Goal: Task Accomplishment & Management: Complete application form

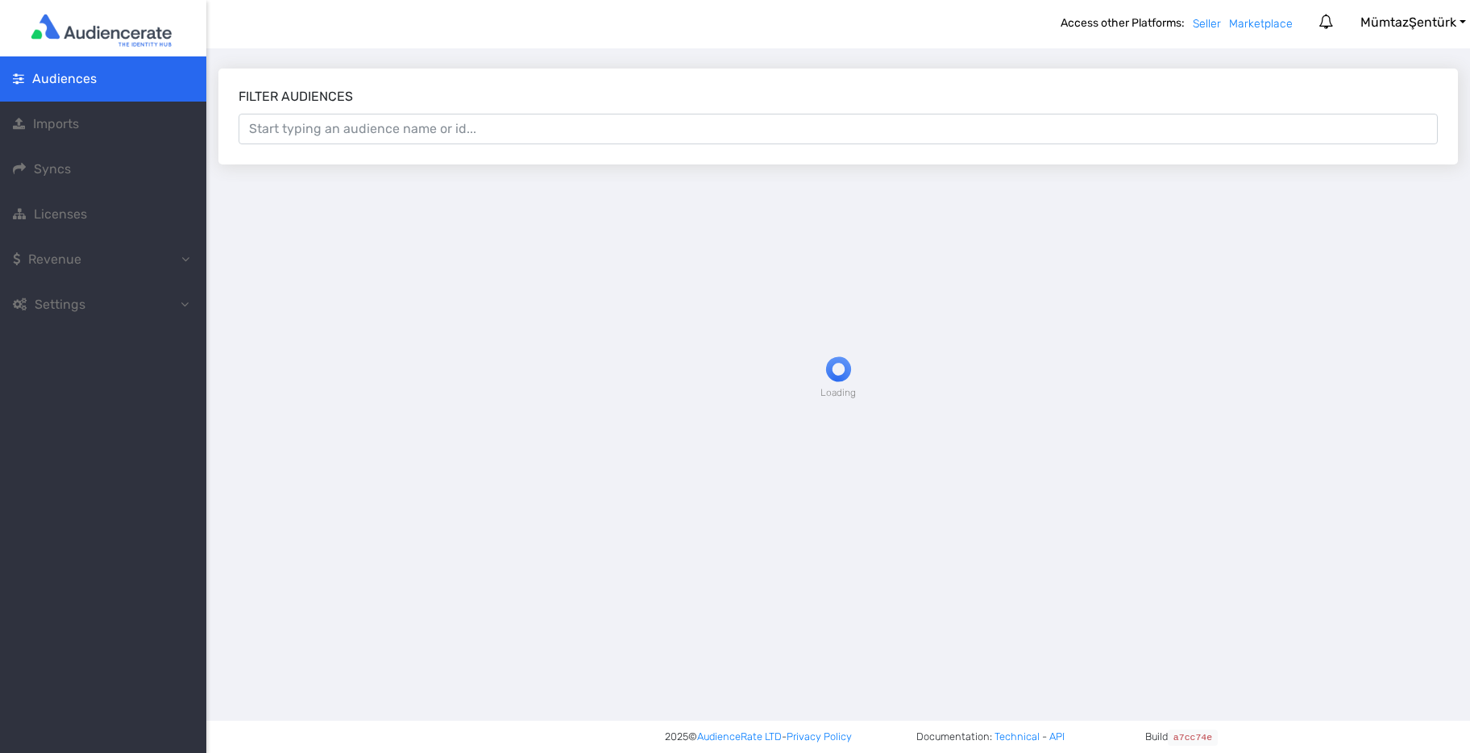
click at [182, 302] on icon at bounding box center [184, 303] width 8 height 13
click at [60, 125] on span "Imports" at bounding box center [56, 123] width 46 height 15
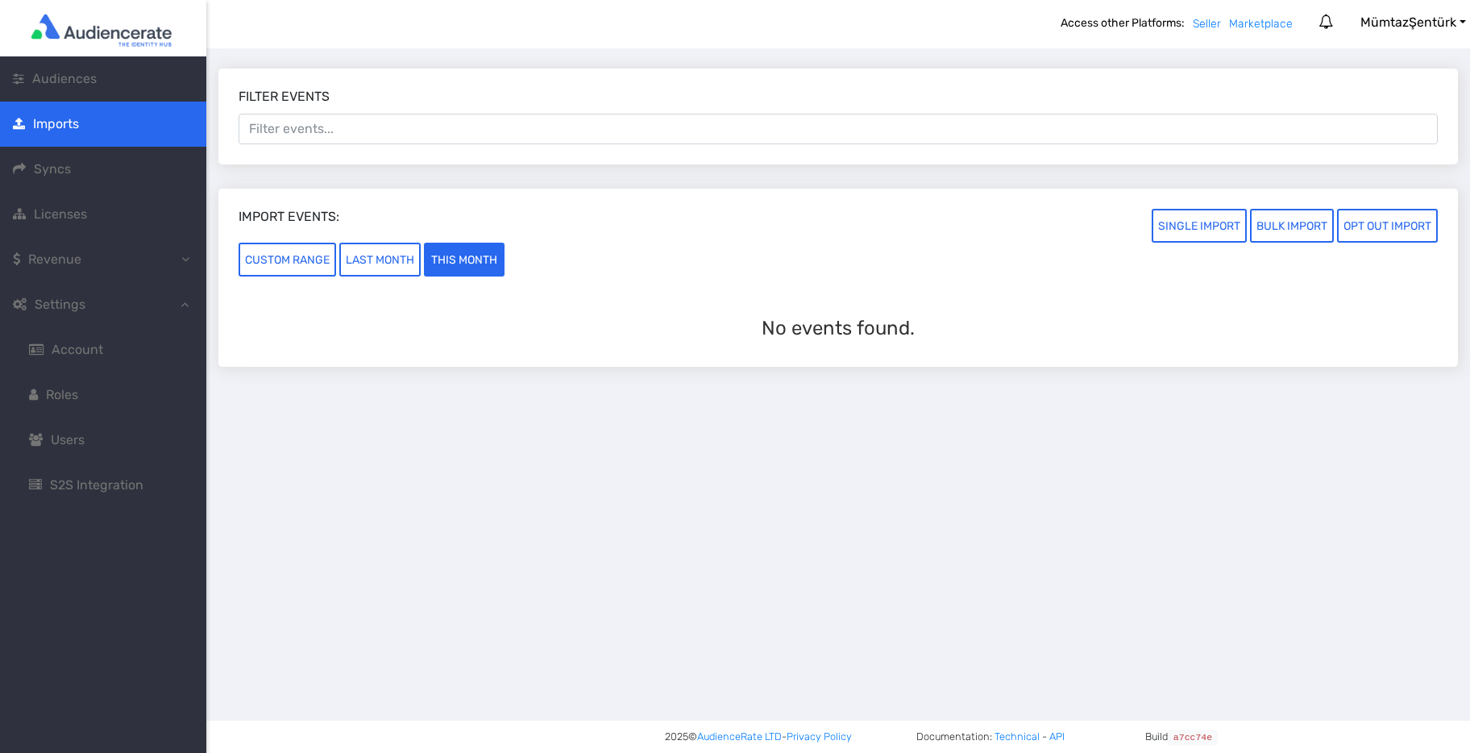
click at [62, 174] on span "Syncs" at bounding box center [52, 168] width 37 height 15
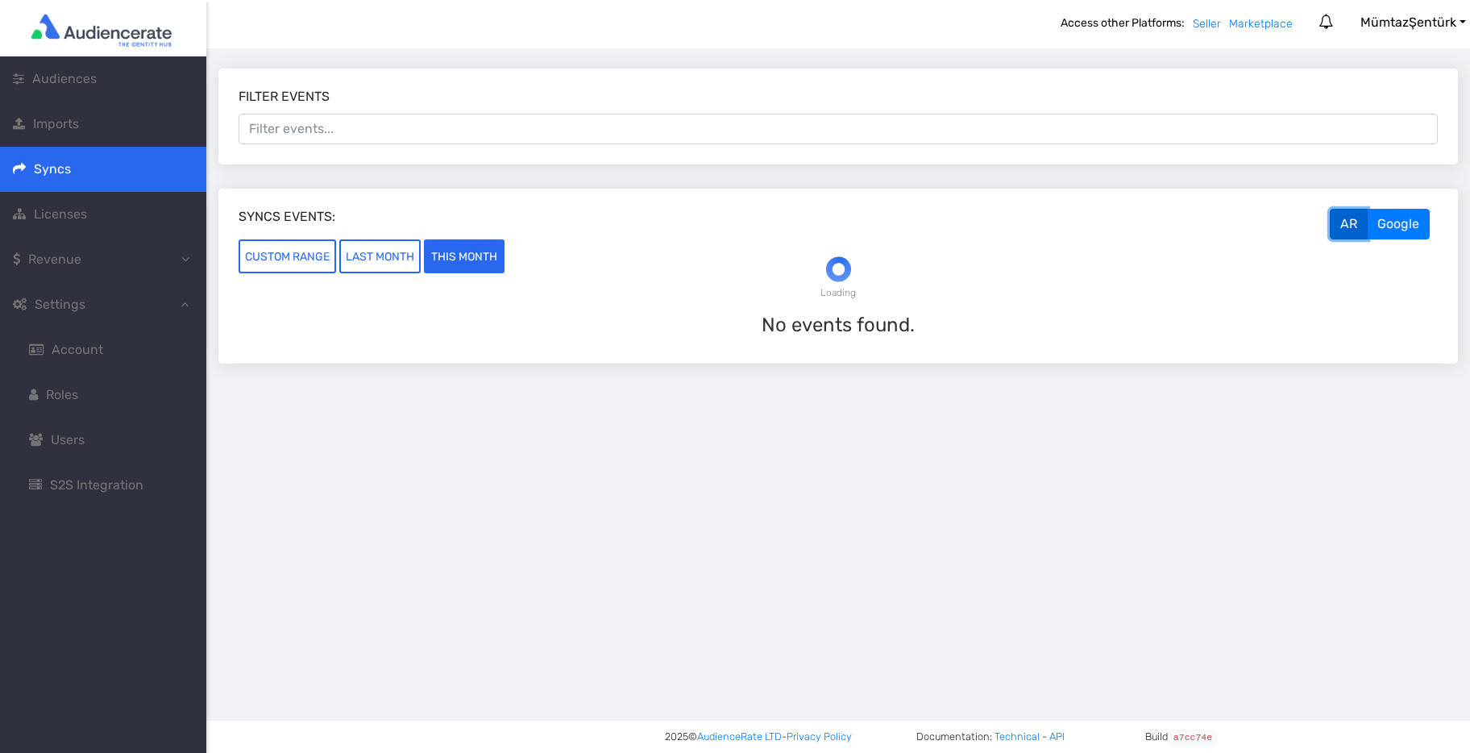
click at [52, 218] on span "Licenses" at bounding box center [60, 213] width 53 height 15
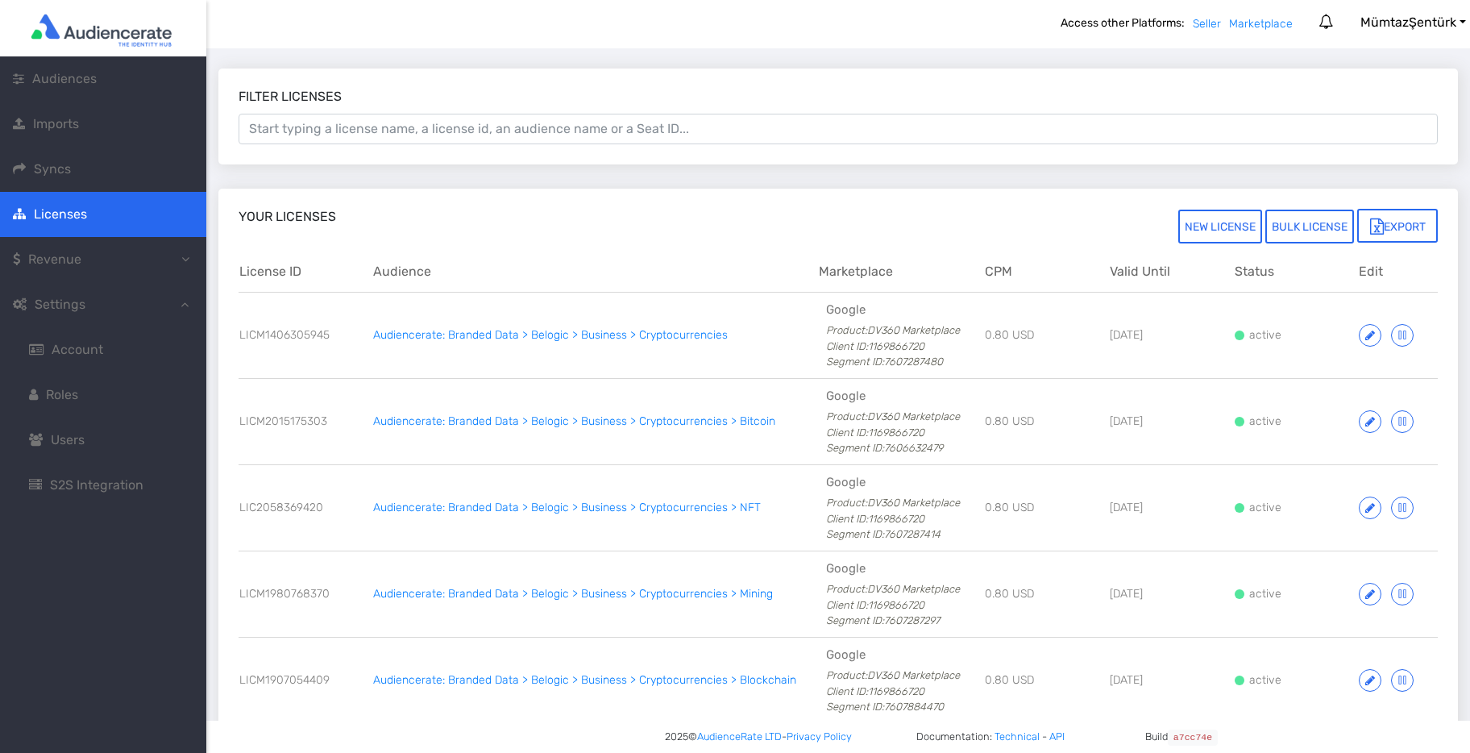
click at [71, 355] on span "Account" at bounding box center [78, 349] width 52 height 15
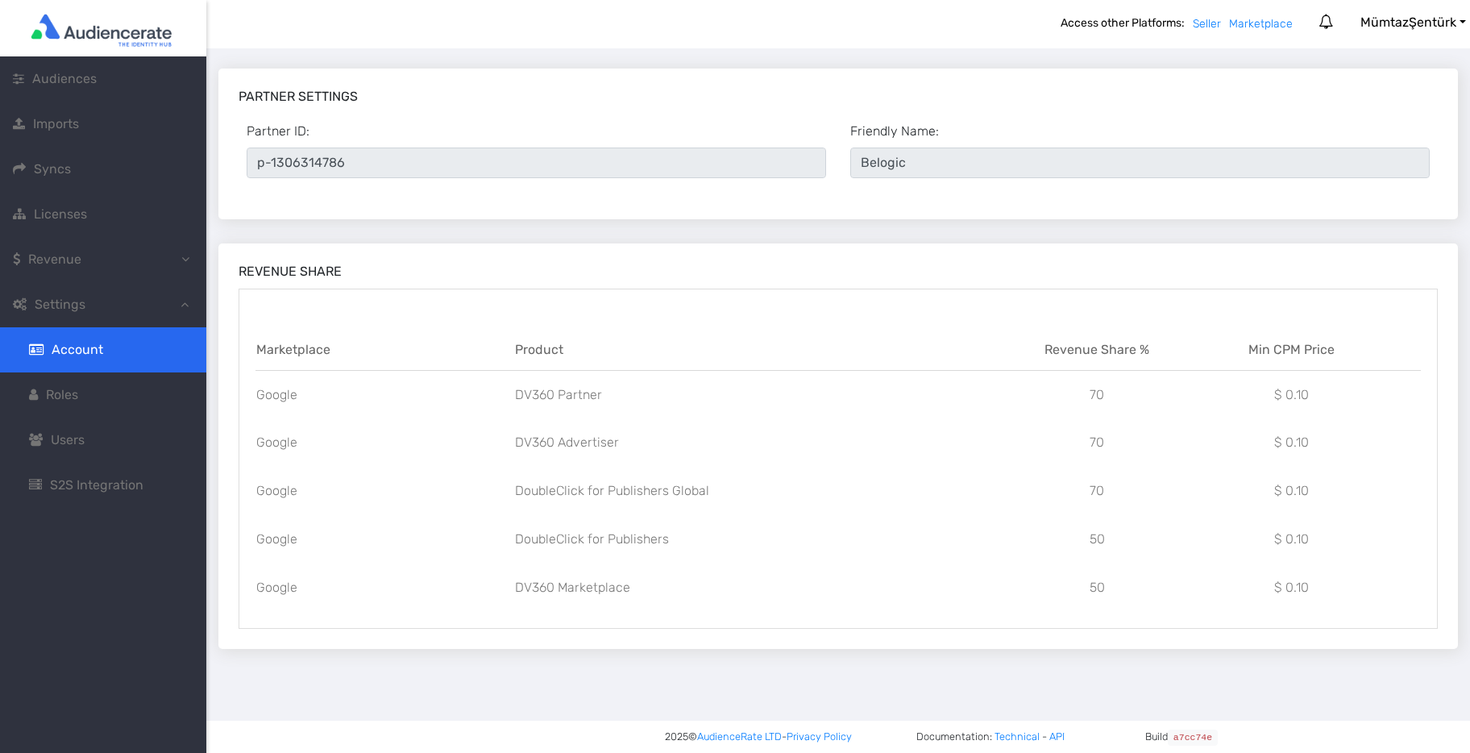
click at [63, 399] on span "Roles" at bounding box center [62, 394] width 32 height 15
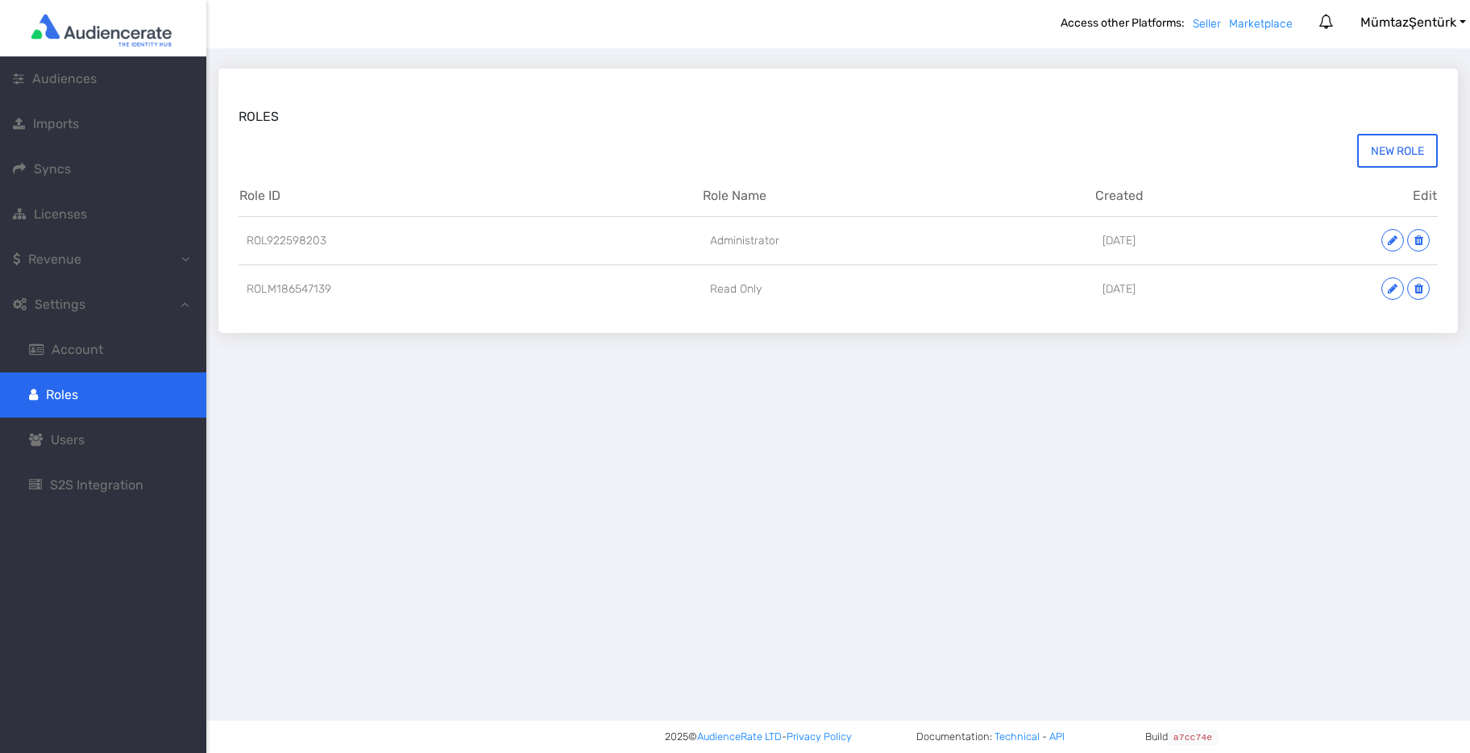
click at [55, 446] on span "Users" at bounding box center [68, 439] width 34 height 15
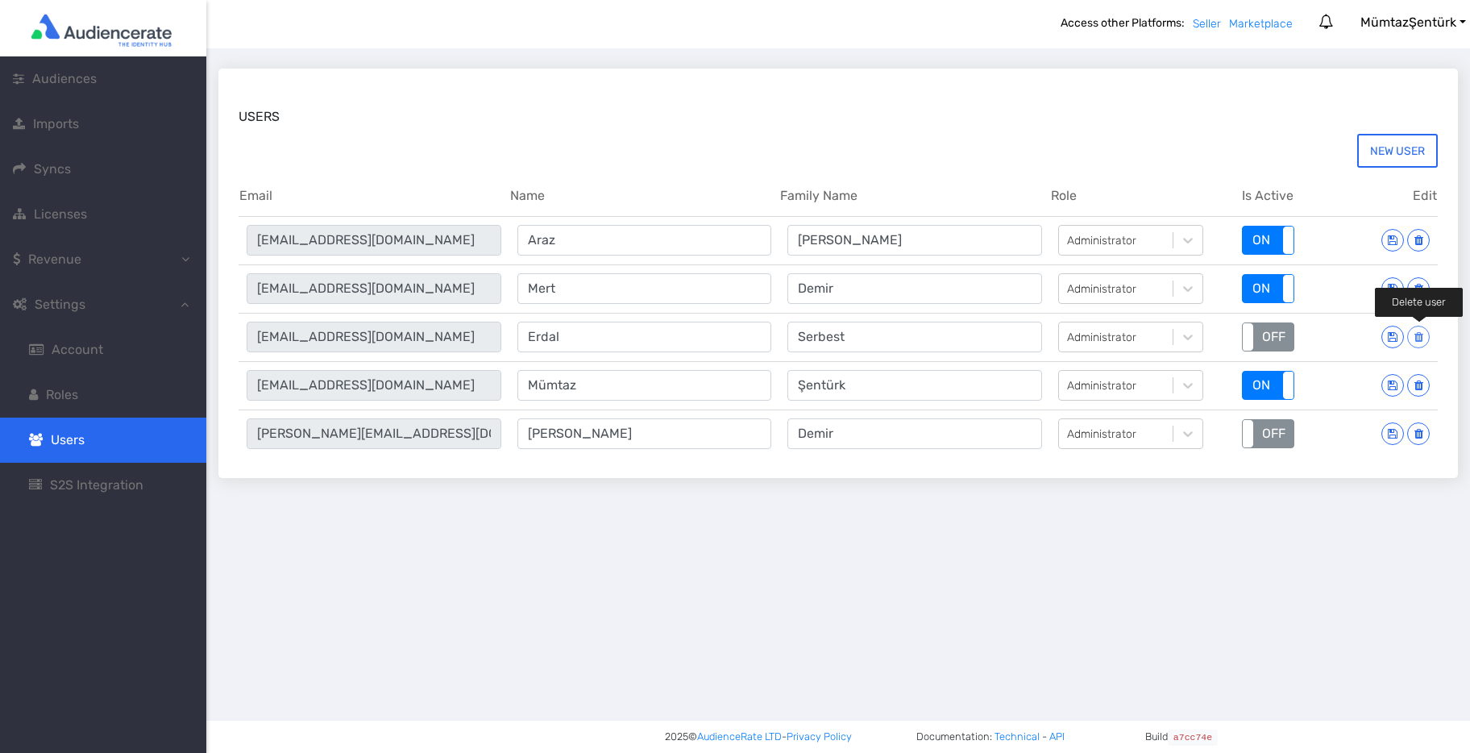
click at [1419, 336] on icon at bounding box center [1418, 336] width 9 height 11
type input "mumtaz.senturk@belogic.co"
type input "Mümtaz"
type input "Şentürk"
type input "mustafa.demir@belogic.co"
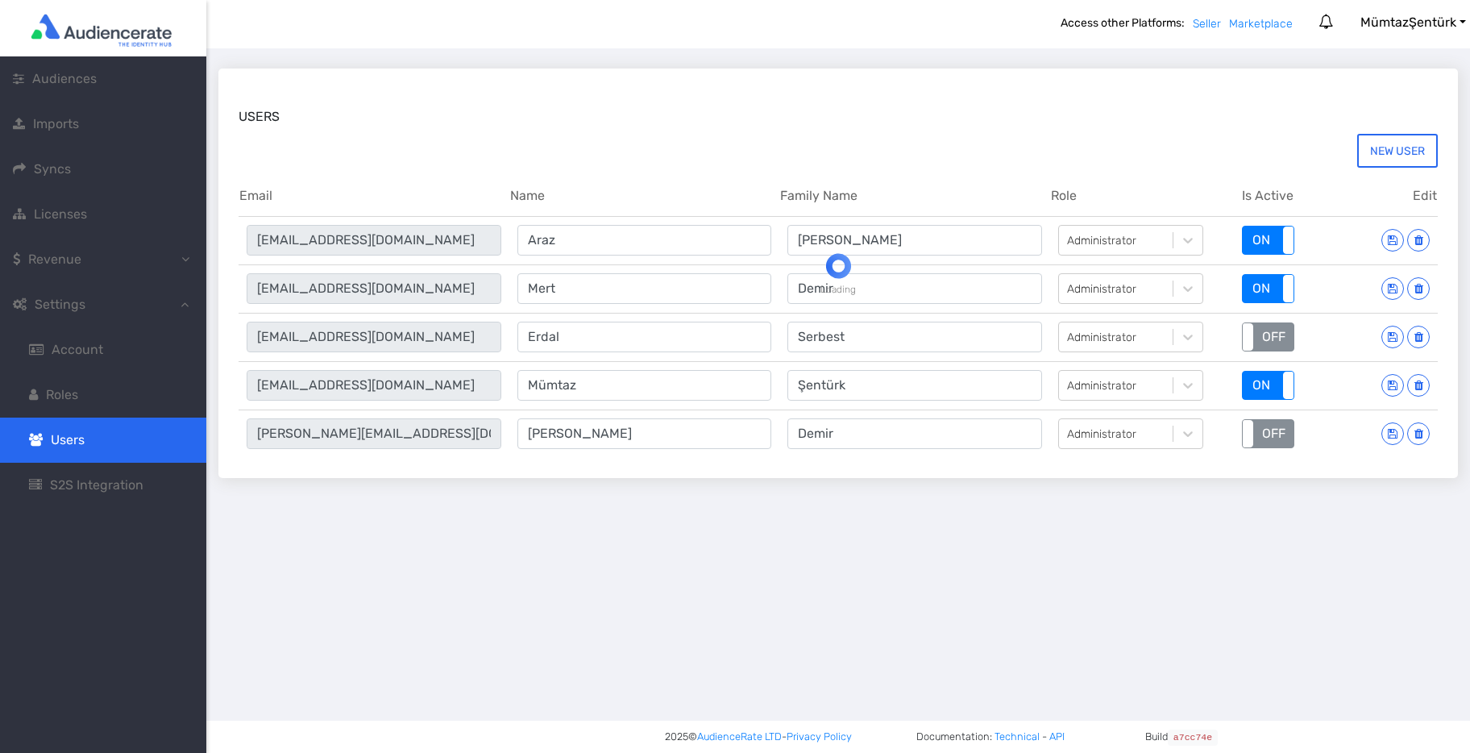
type input "Mustafa"
type input "Demir"
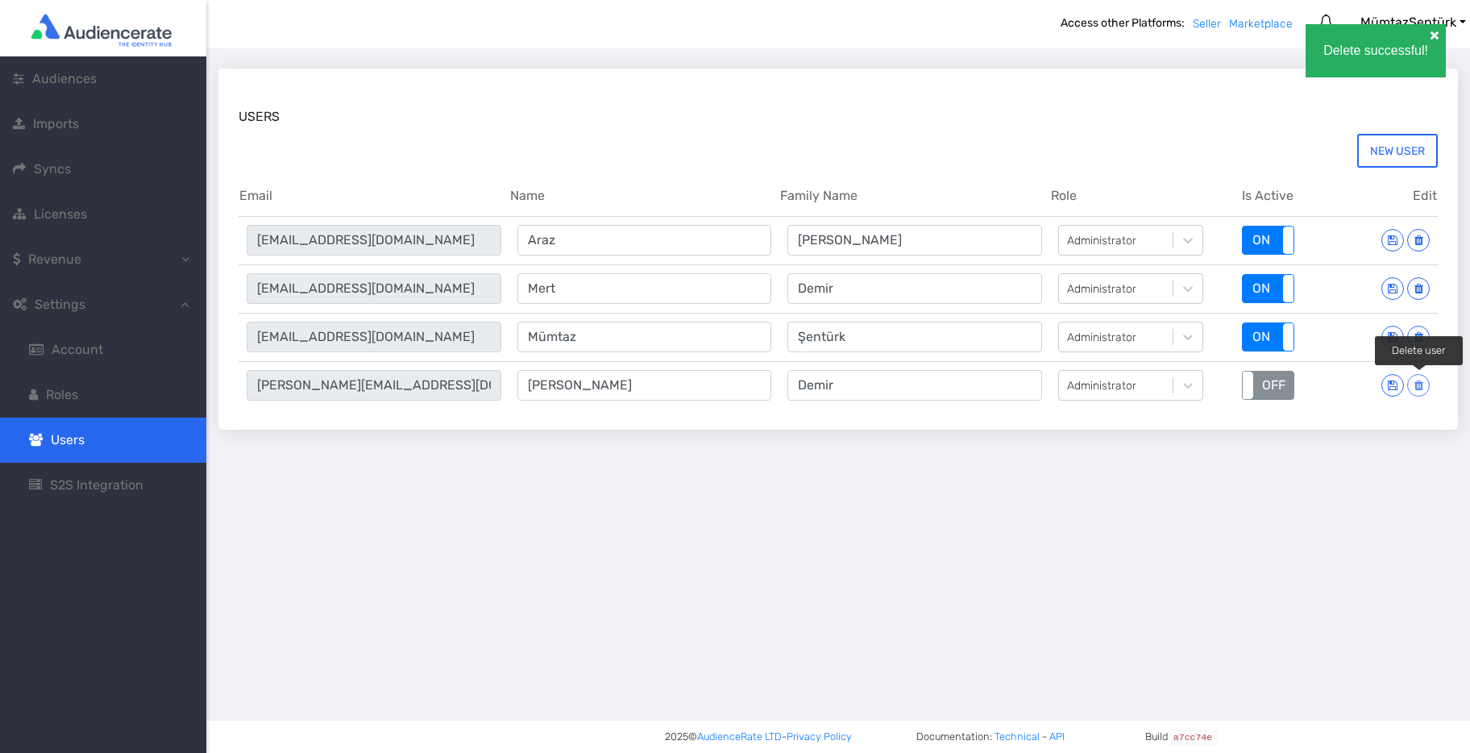
click at [1421, 384] on icon at bounding box center [1418, 385] width 9 height 11
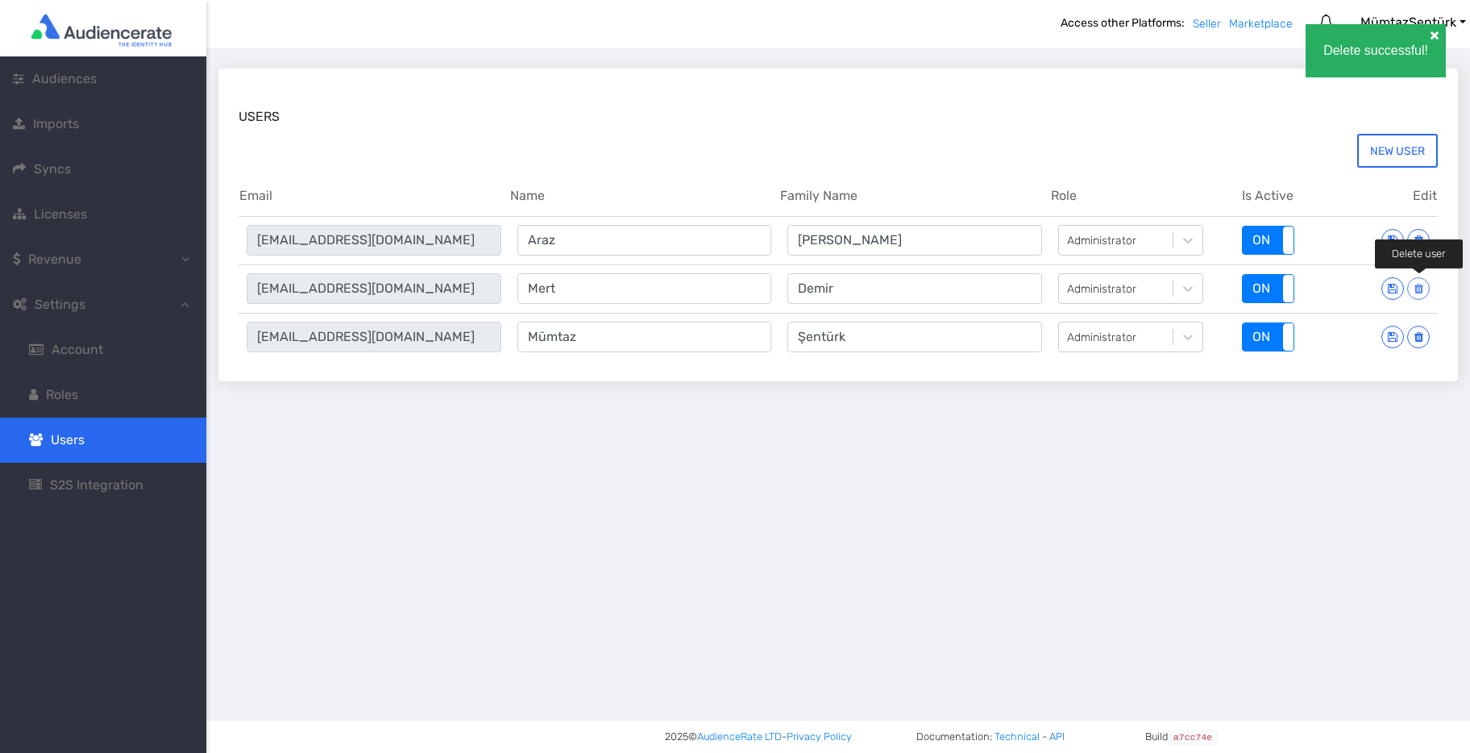
click at [1419, 288] on icon at bounding box center [1418, 288] width 9 height 11
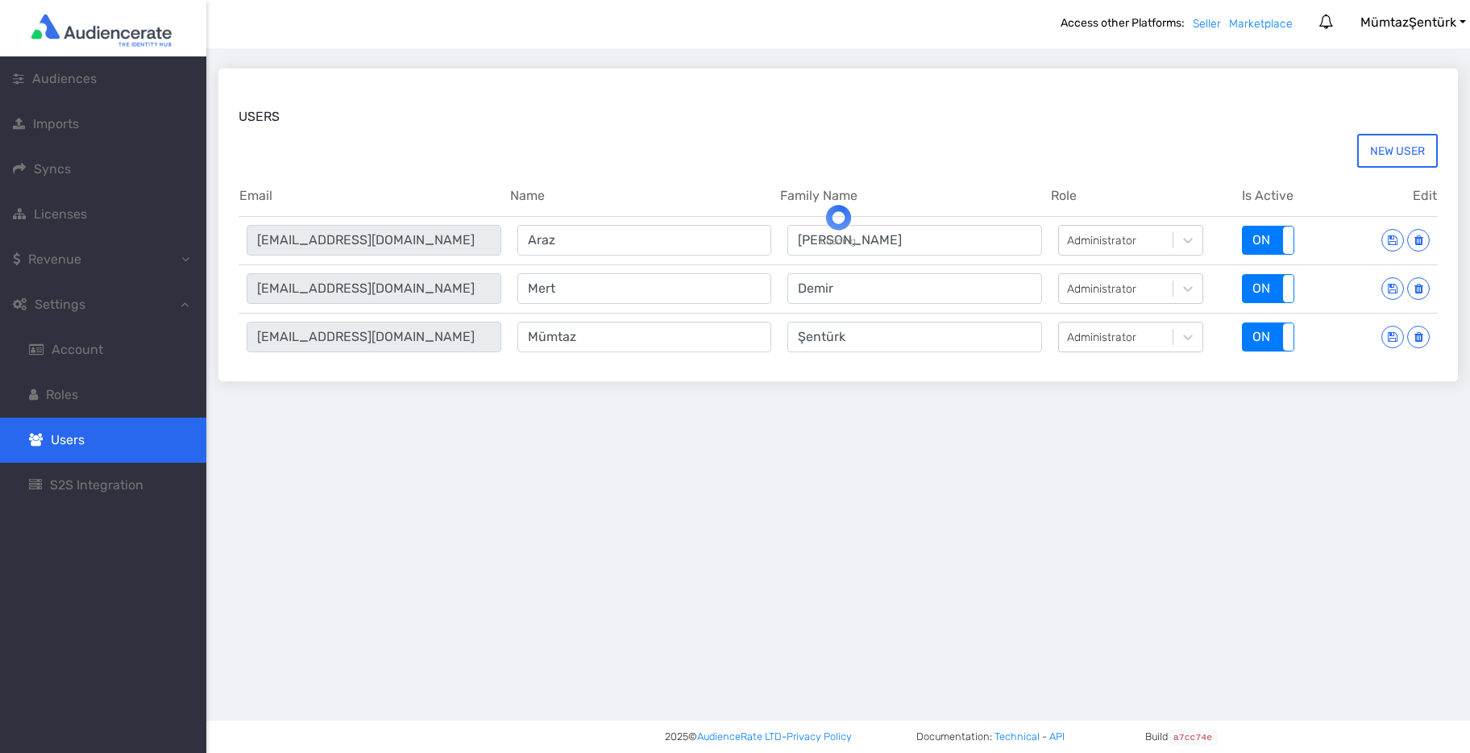
type input "mumtaz.senturk@belogic.co"
type input "Mümtaz"
type input "Şentürk"
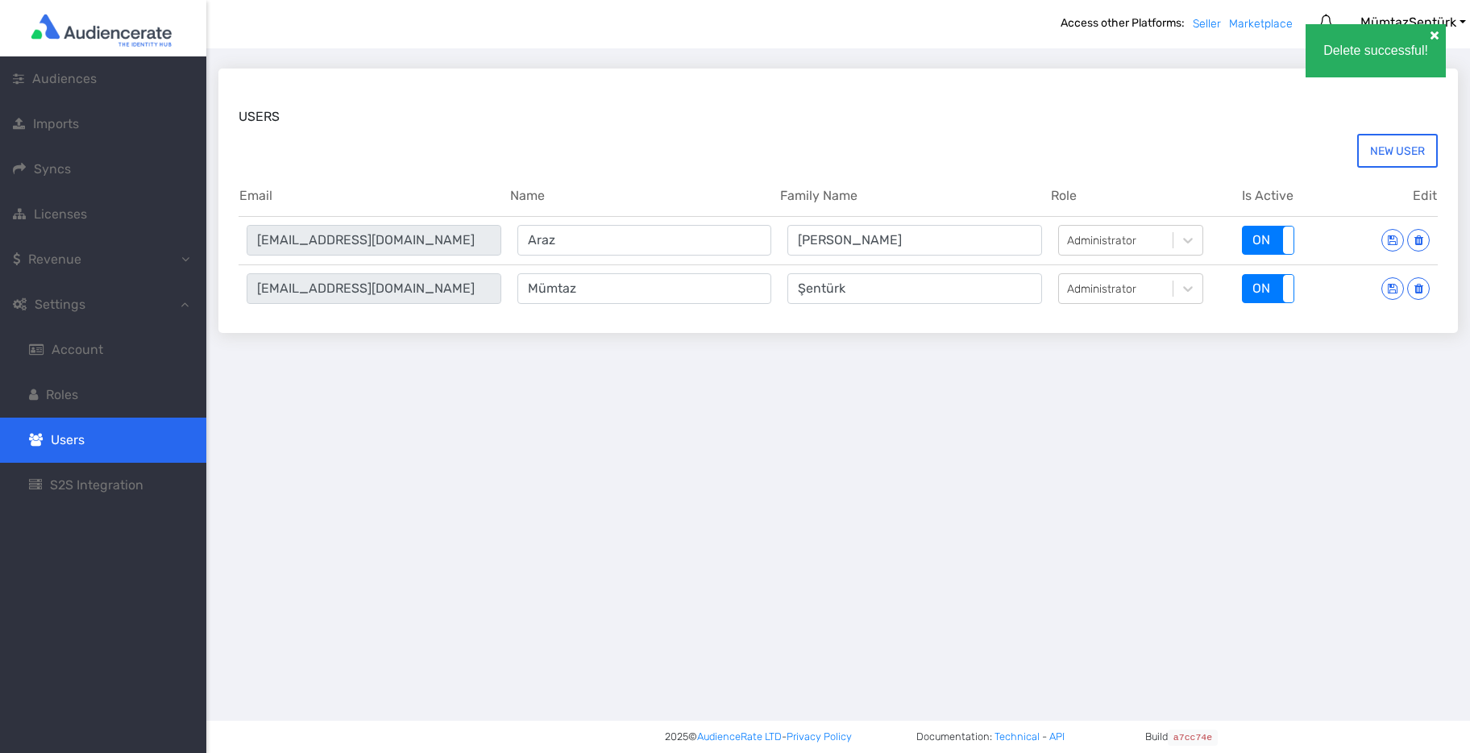
click at [1433, 38] on span at bounding box center [1434, 35] width 16 height 16
click at [93, 487] on span "S2S Integration" at bounding box center [96, 484] width 93 height 15
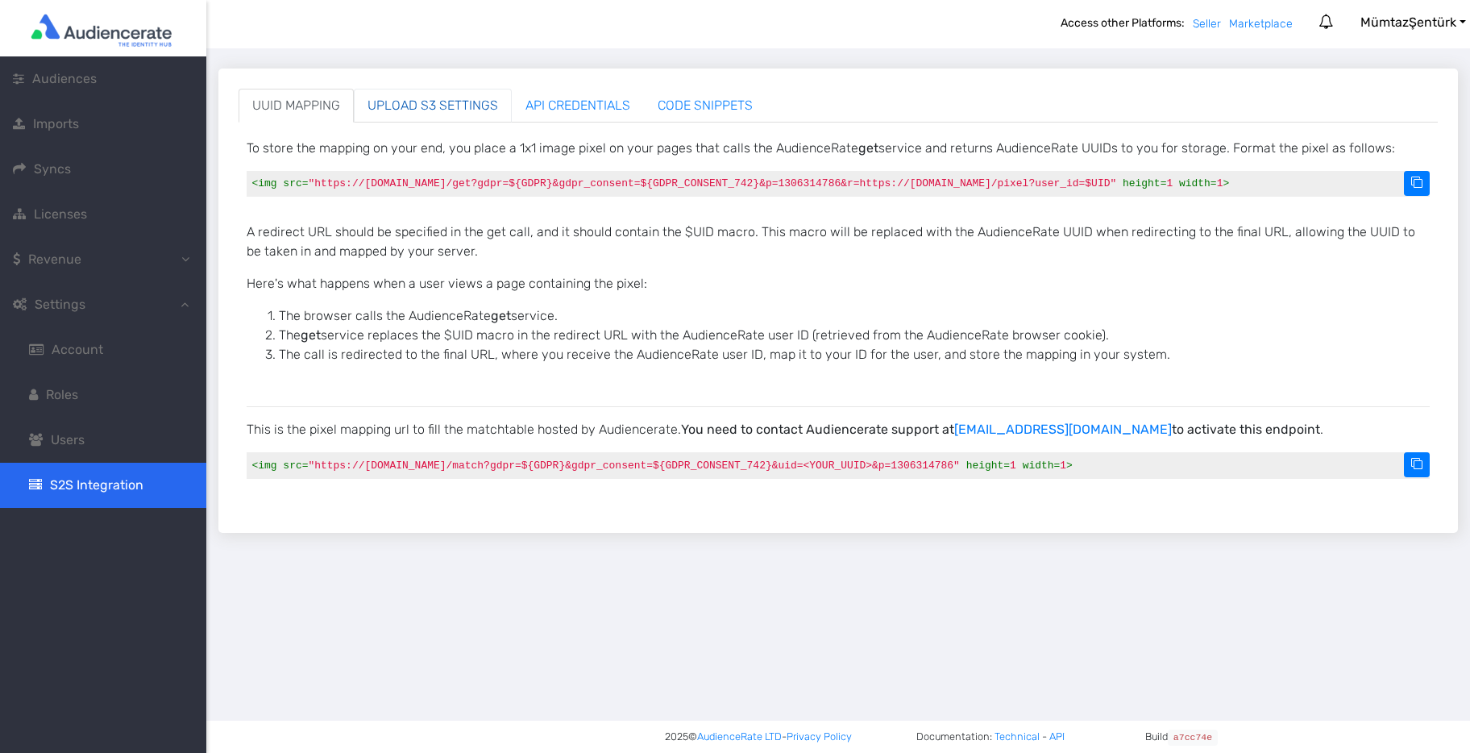
click at [437, 111] on link "UPLOAD S3 SETTINGS" at bounding box center [433, 106] width 158 height 34
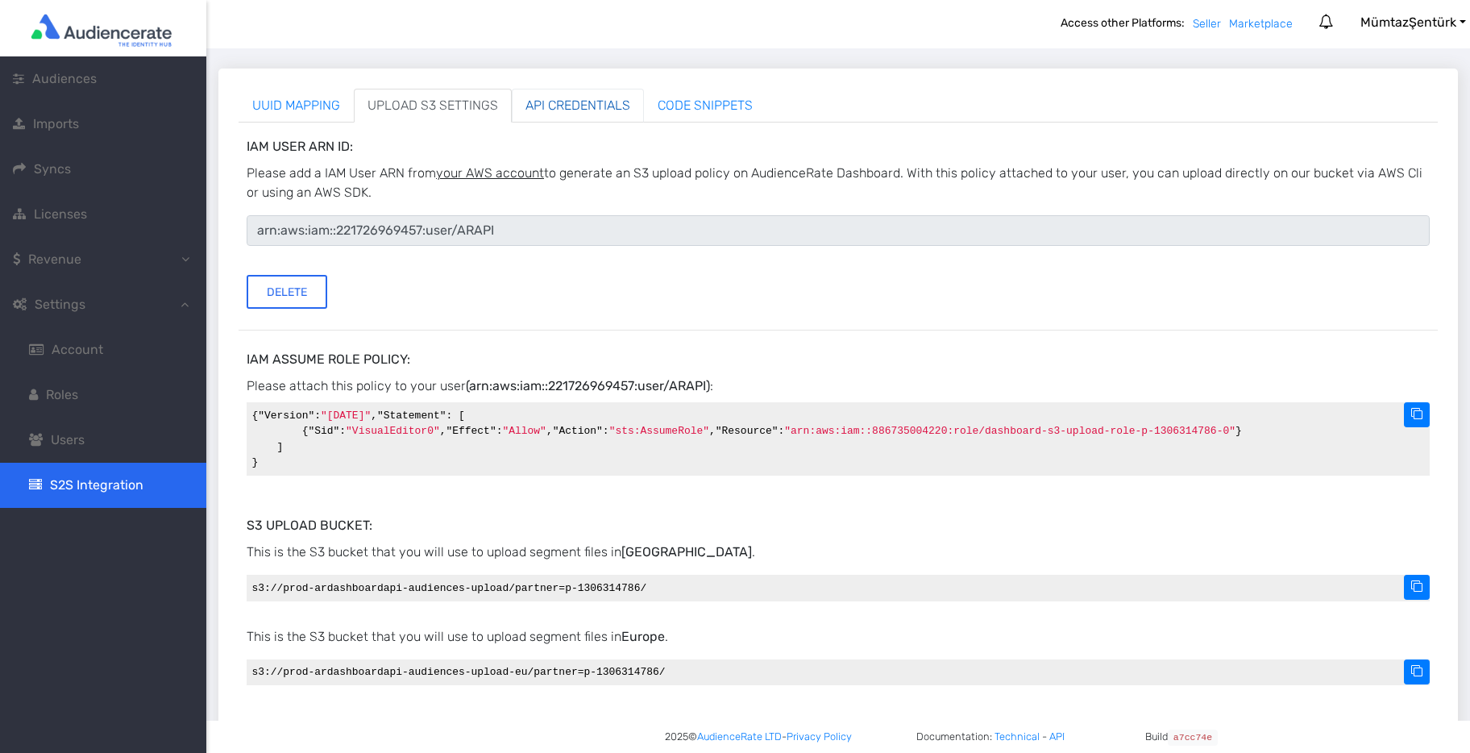
click at [579, 99] on link "API CREDENTIALS" at bounding box center [578, 106] width 132 height 34
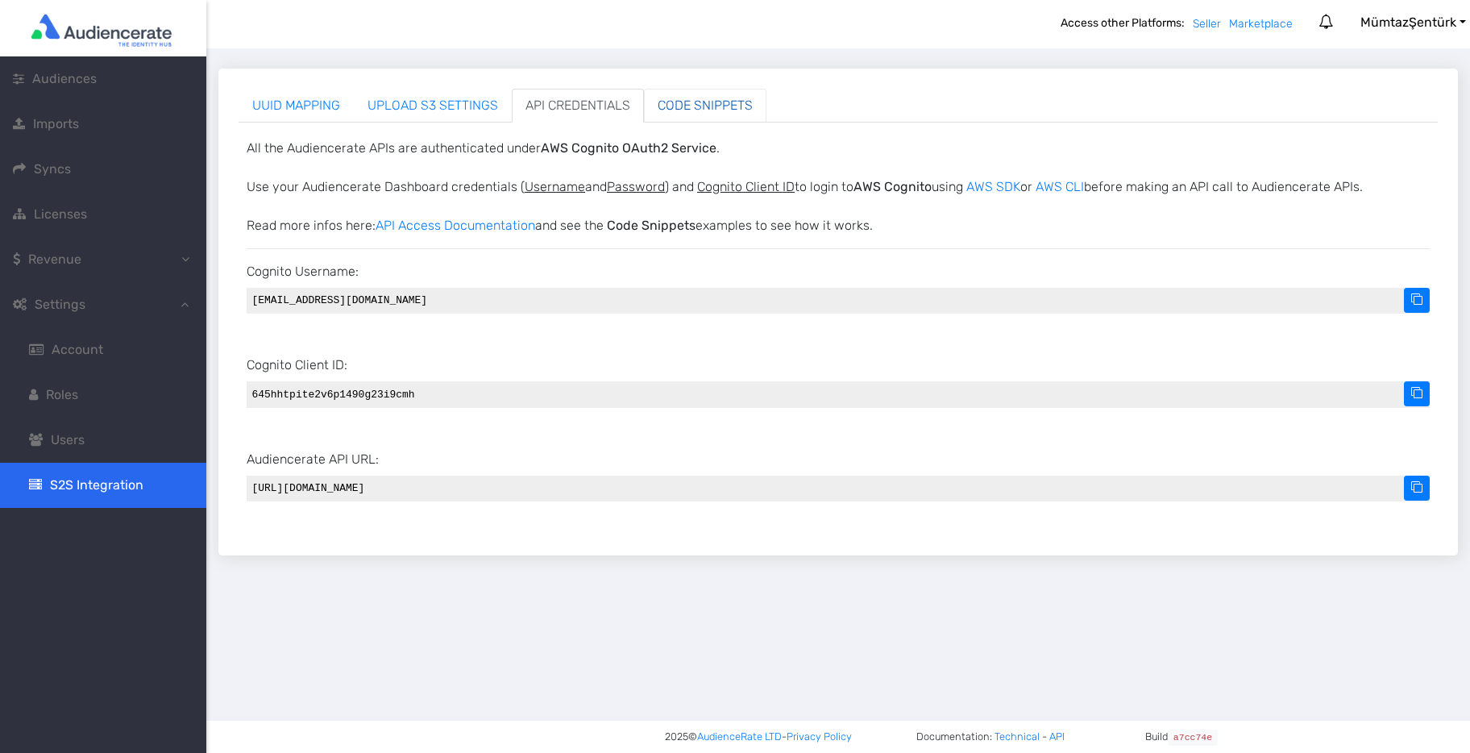
click at [694, 102] on link "CODE SNIPPETS" at bounding box center [705, 106] width 122 height 34
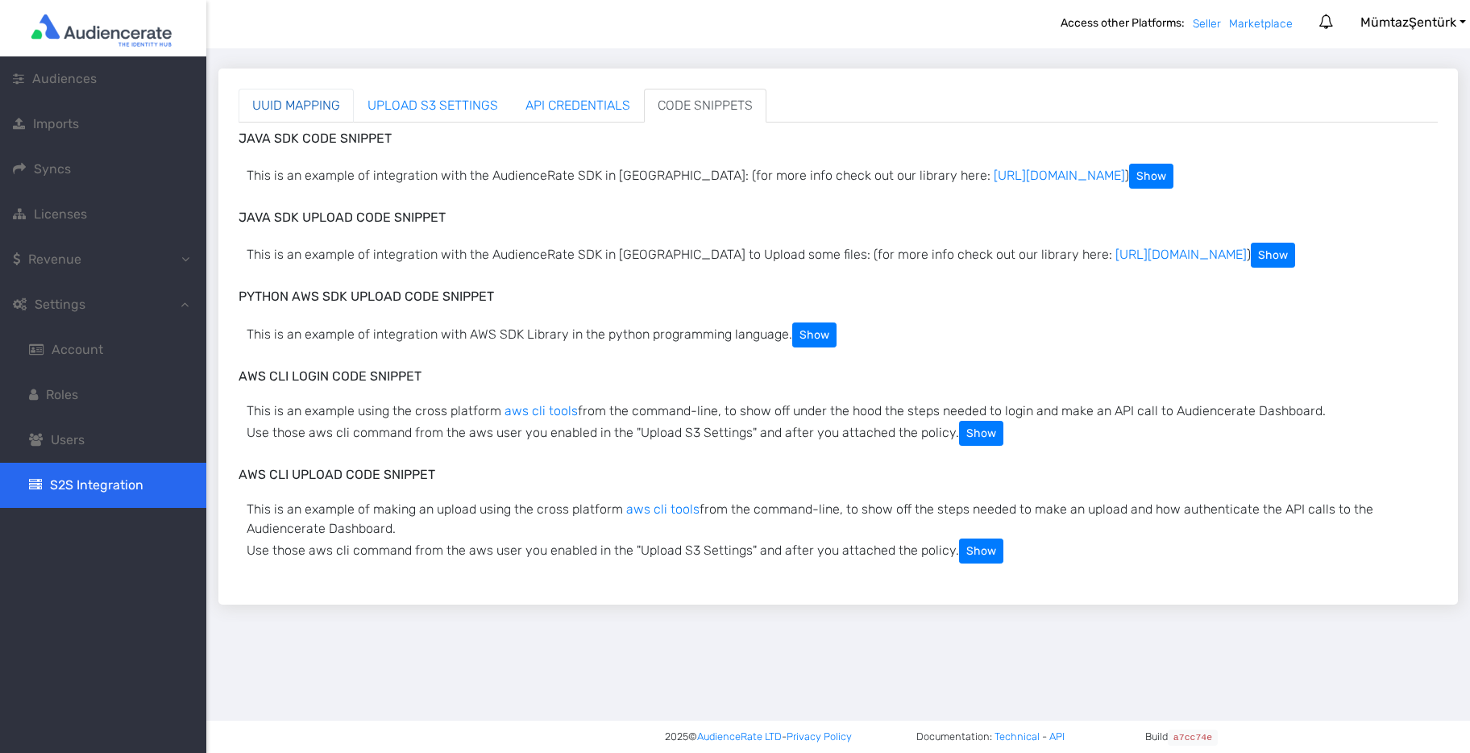
click at [307, 108] on link "UUID MAPPING" at bounding box center [296, 106] width 115 height 34
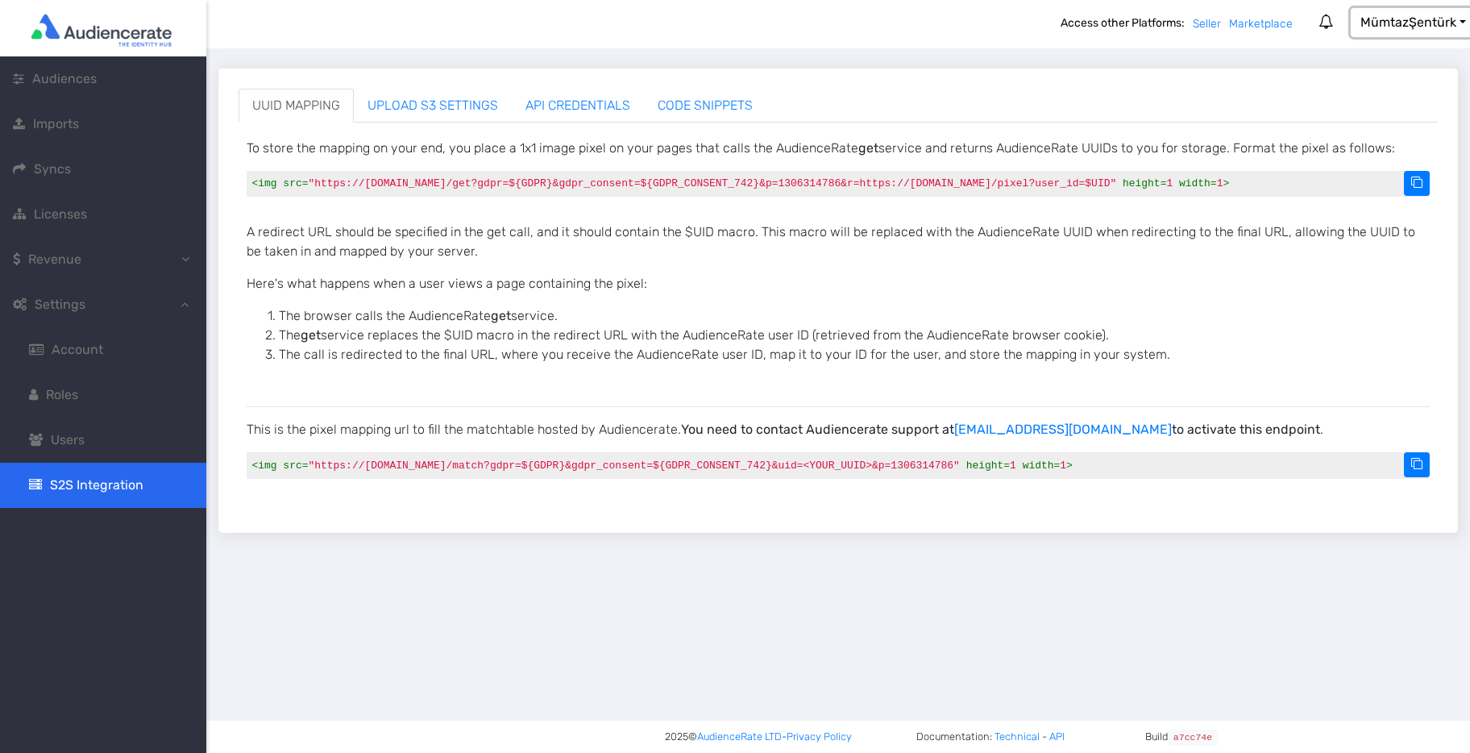
click at [1459, 23] on button "Mümtaz Şentürk" at bounding box center [1413, 22] width 125 height 29
click at [1257, 23] on link "Marketplace" at bounding box center [1261, 24] width 64 height 14
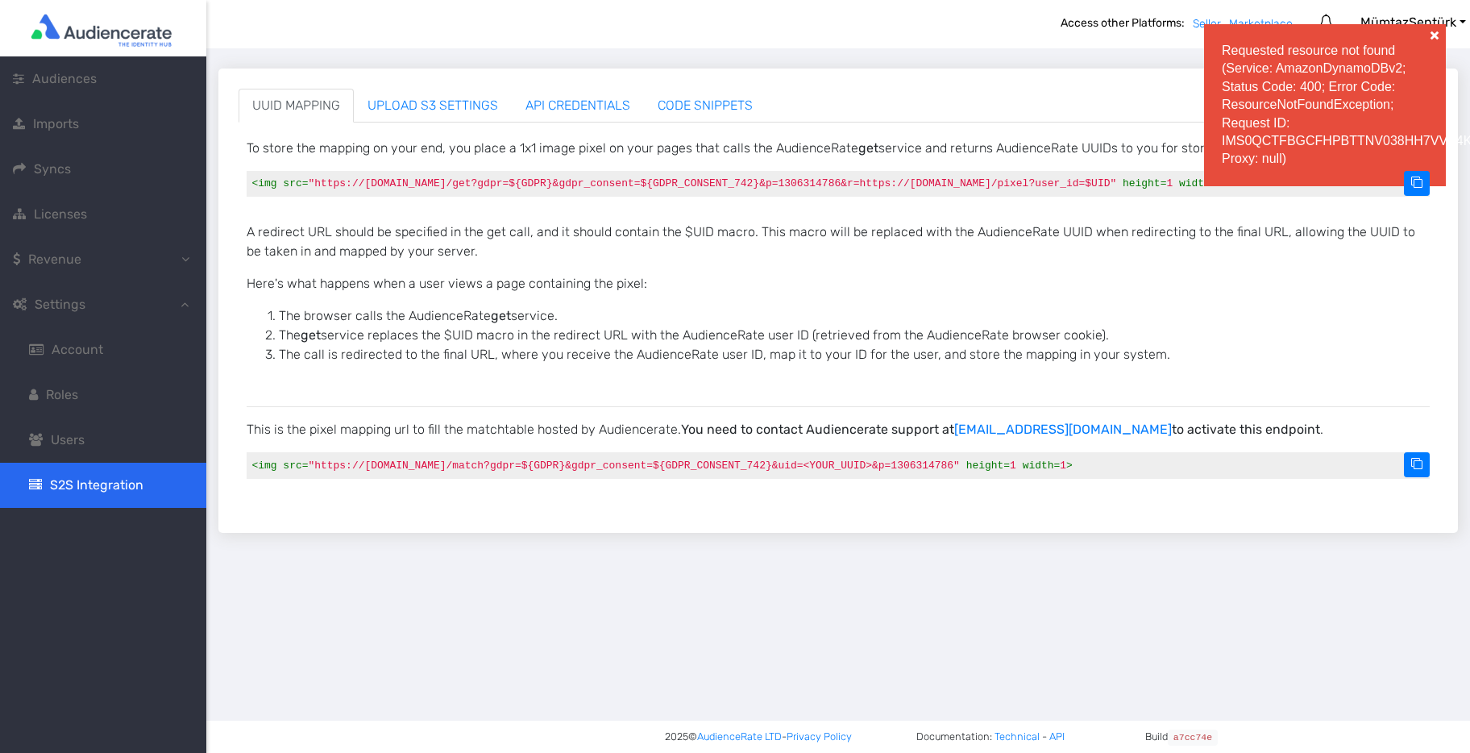
click at [64, 122] on span "Imports" at bounding box center [56, 123] width 46 height 15
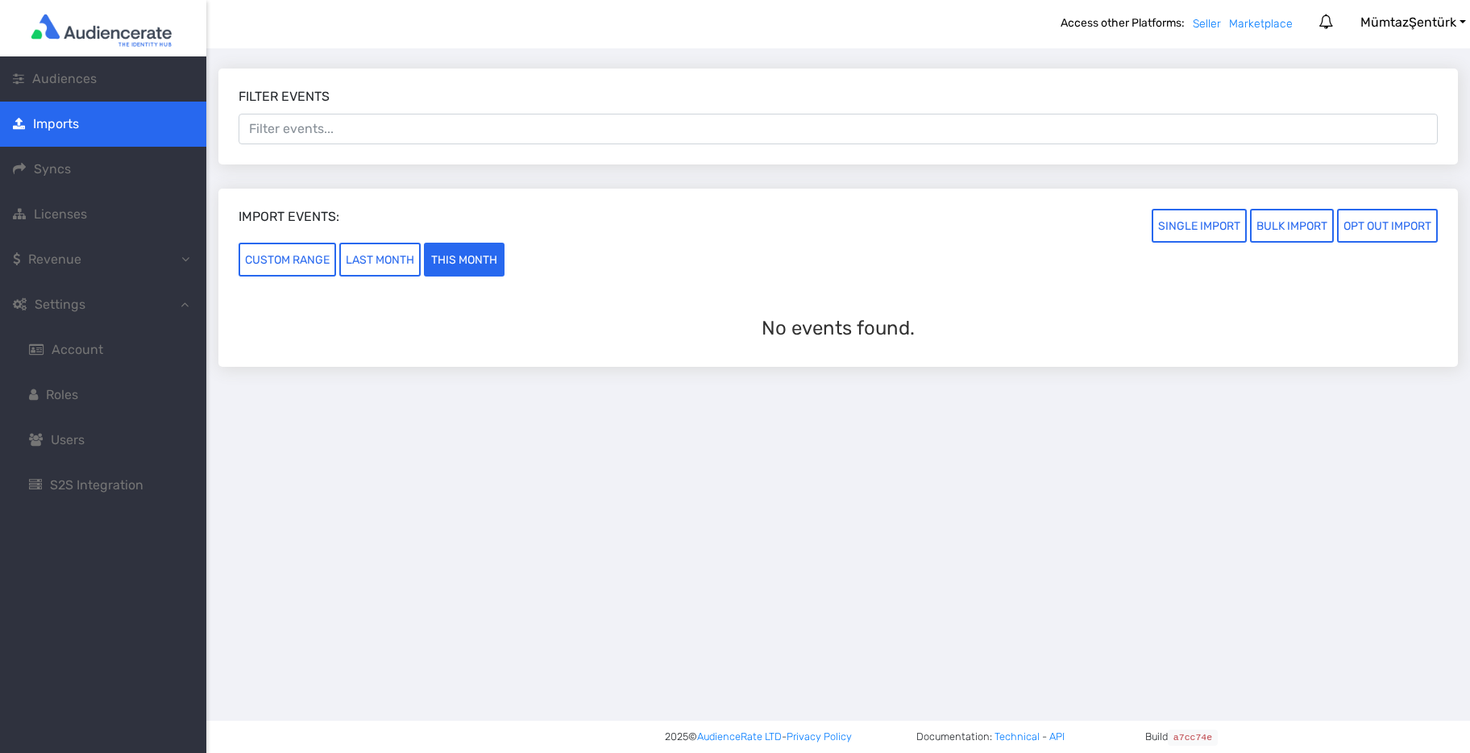
click at [1322, 23] on icon at bounding box center [1325, 22] width 15 height 15
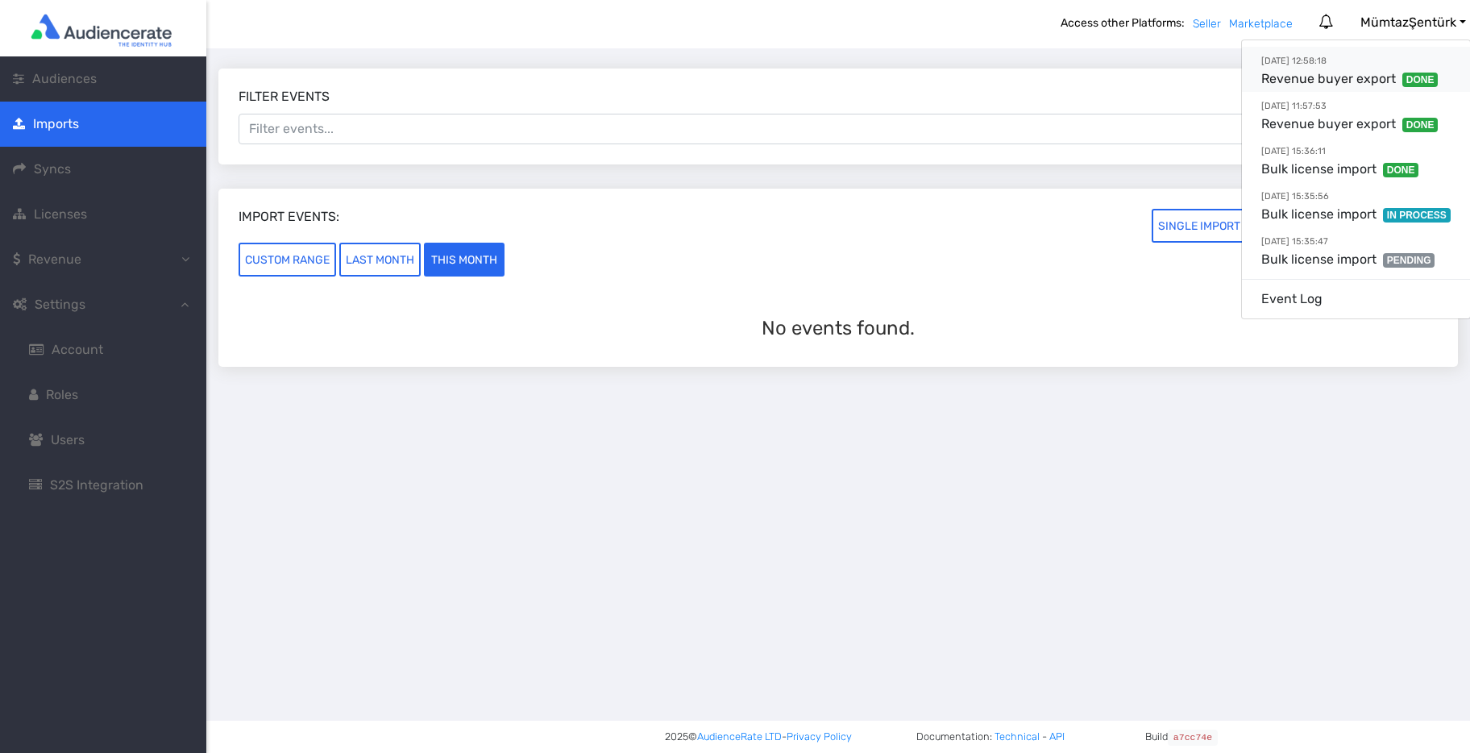
click at [1317, 80] on link "30.11.2023 12:58:18 Revenue buyer export DONE" at bounding box center [1356, 69] width 228 height 45
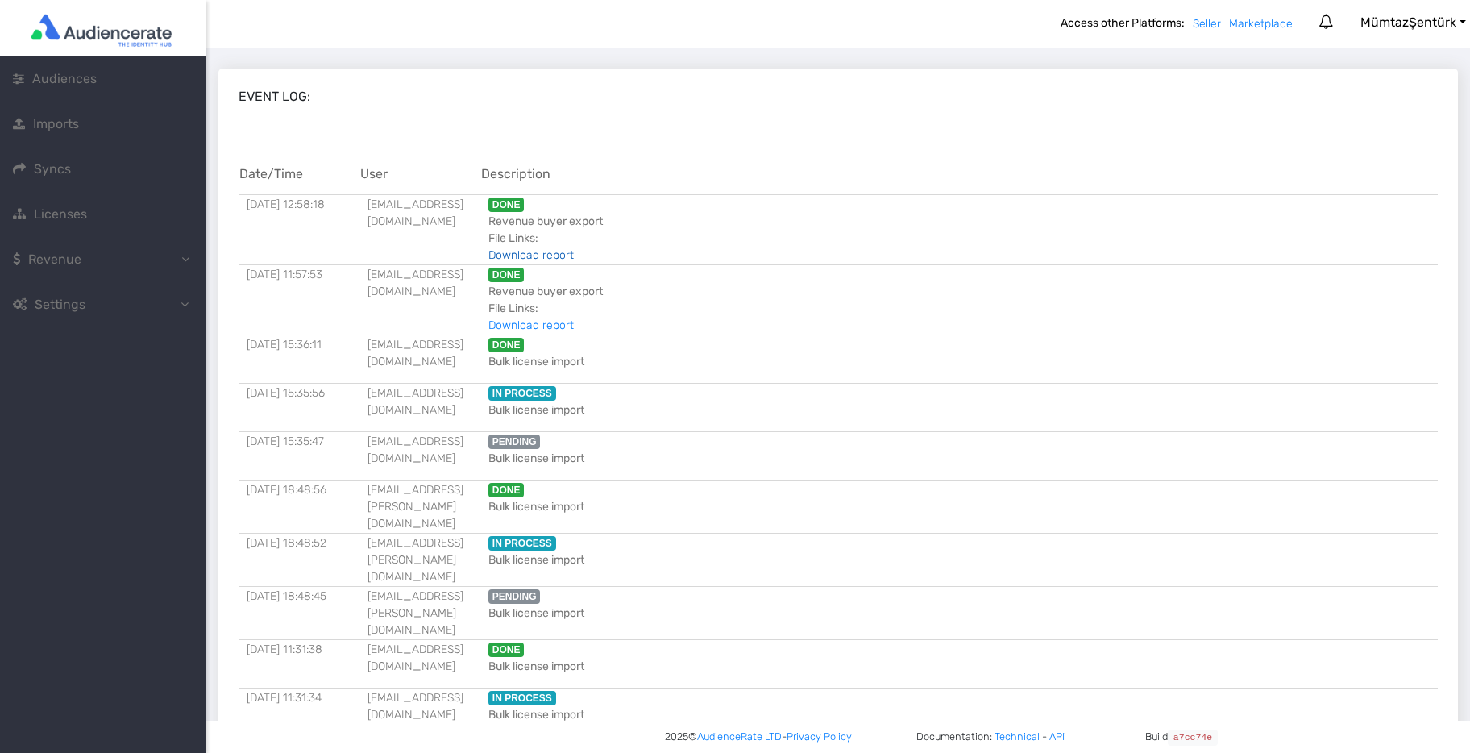
click at [574, 256] on link "Download report" at bounding box center [530, 255] width 85 height 14
click at [74, 307] on span "Settings" at bounding box center [60, 304] width 51 height 15
click at [75, 262] on span "Revenue" at bounding box center [54, 258] width 53 height 15
click at [71, 304] on span "Revenue Report" at bounding box center [100, 304] width 97 height 15
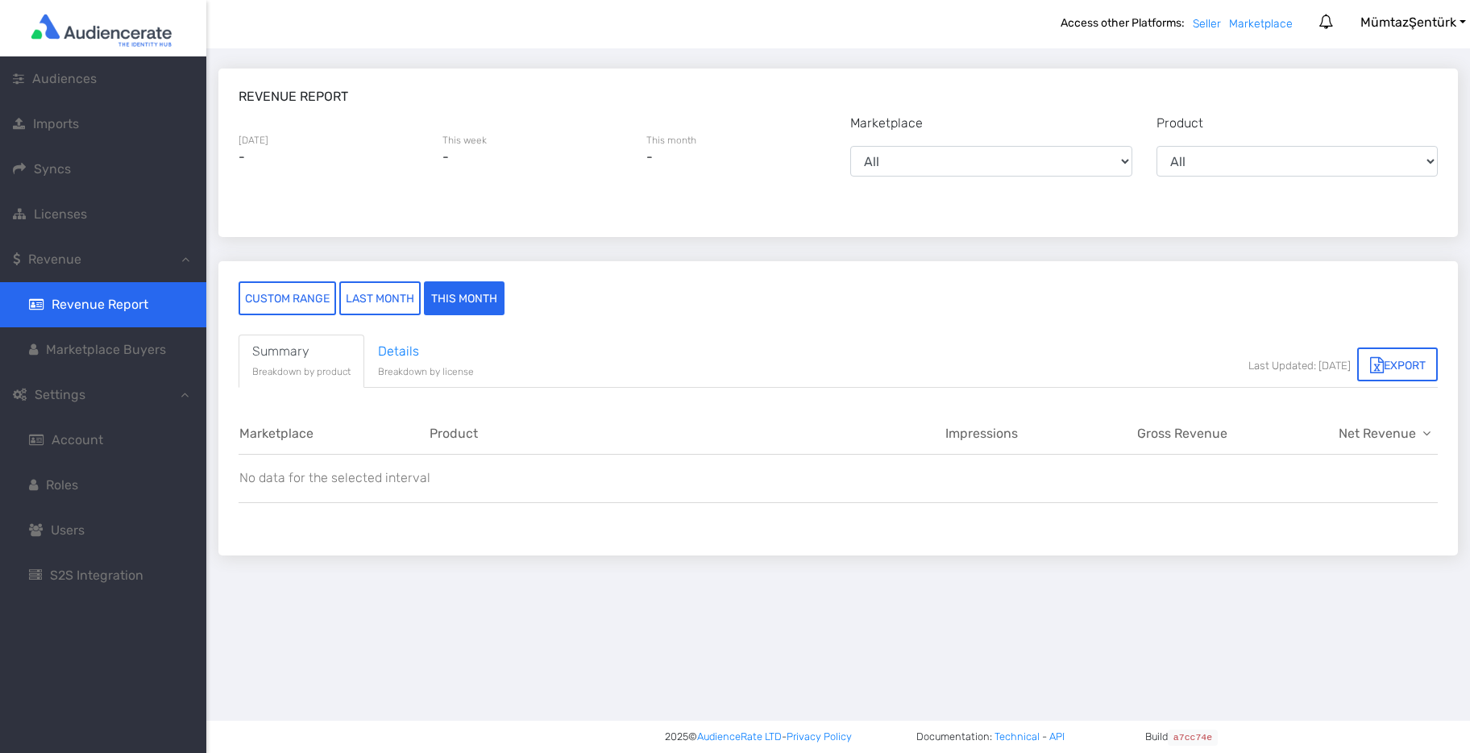
click at [64, 348] on span "Marketplace Buyers" at bounding box center [106, 349] width 120 height 15
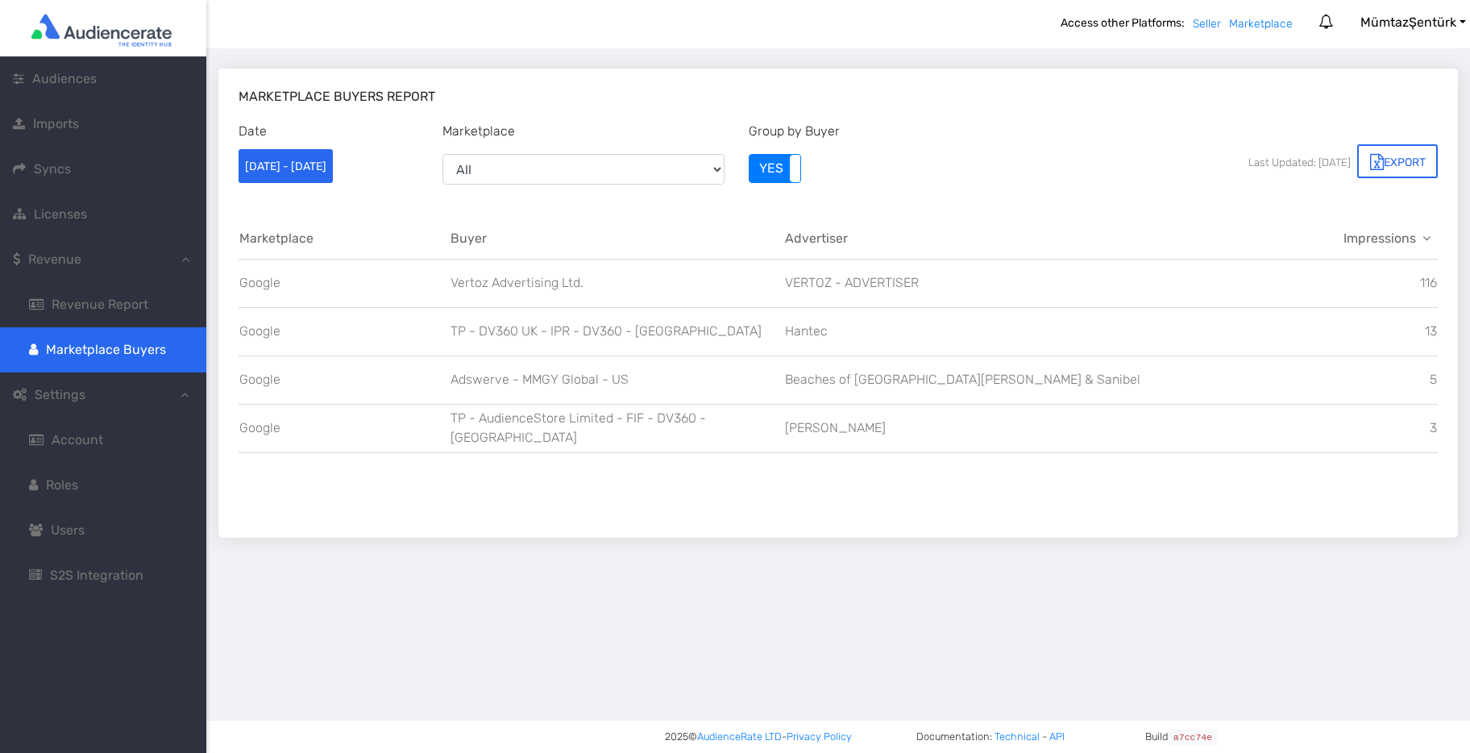
click at [59, 122] on span "Imports" at bounding box center [56, 123] width 46 height 15
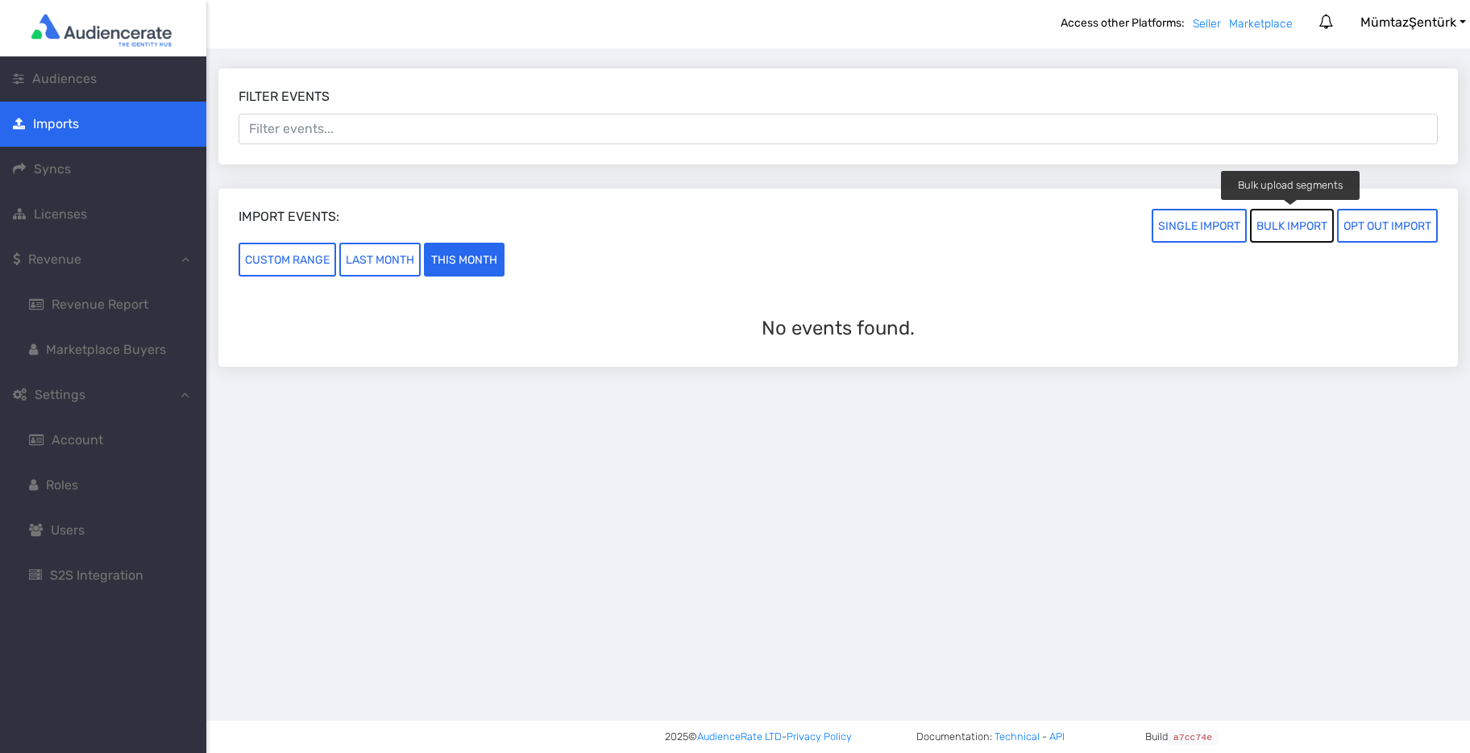
click at [1306, 226] on button "BULK IMPORT" at bounding box center [1292, 226] width 84 height 34
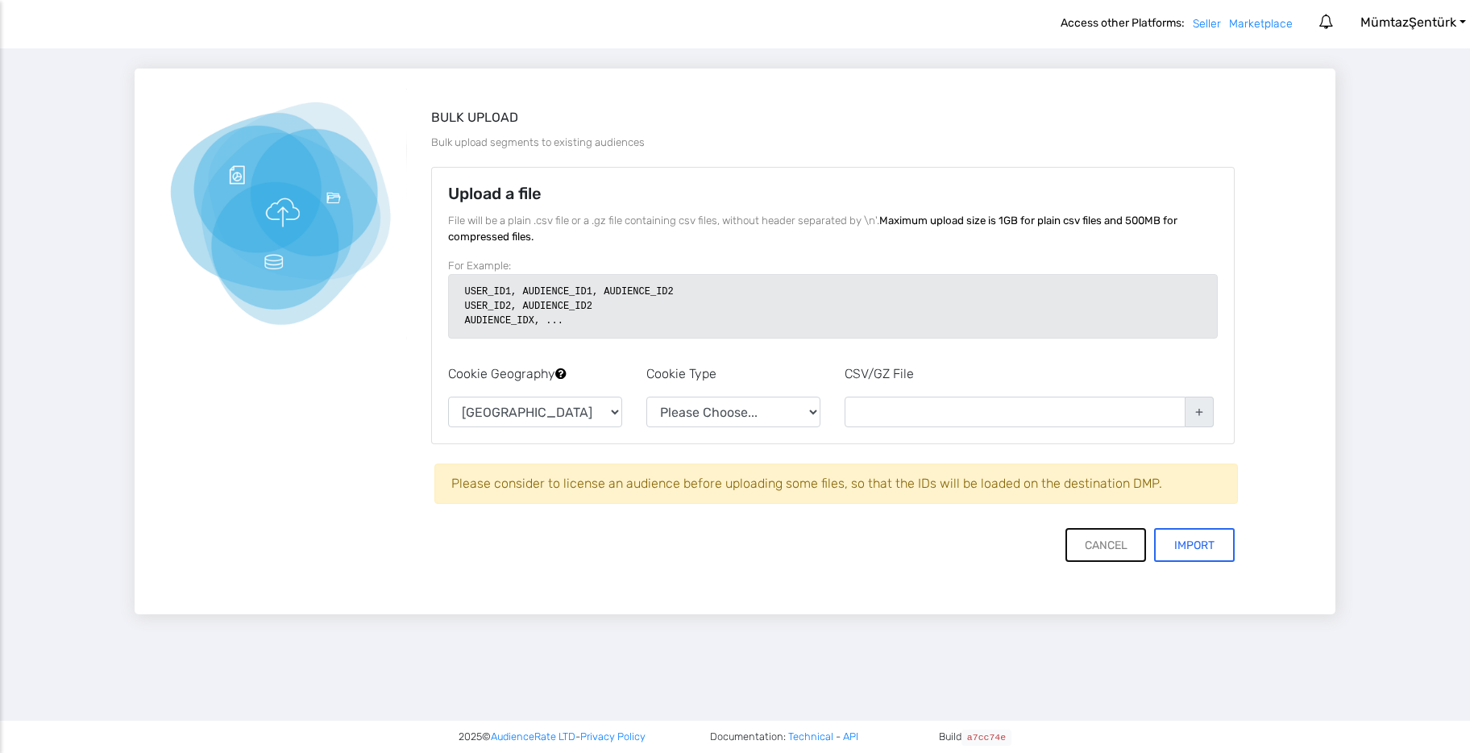
click at [1106, 542] on button "Cancel" at bounding box center [1105, 545] width 81 height 34
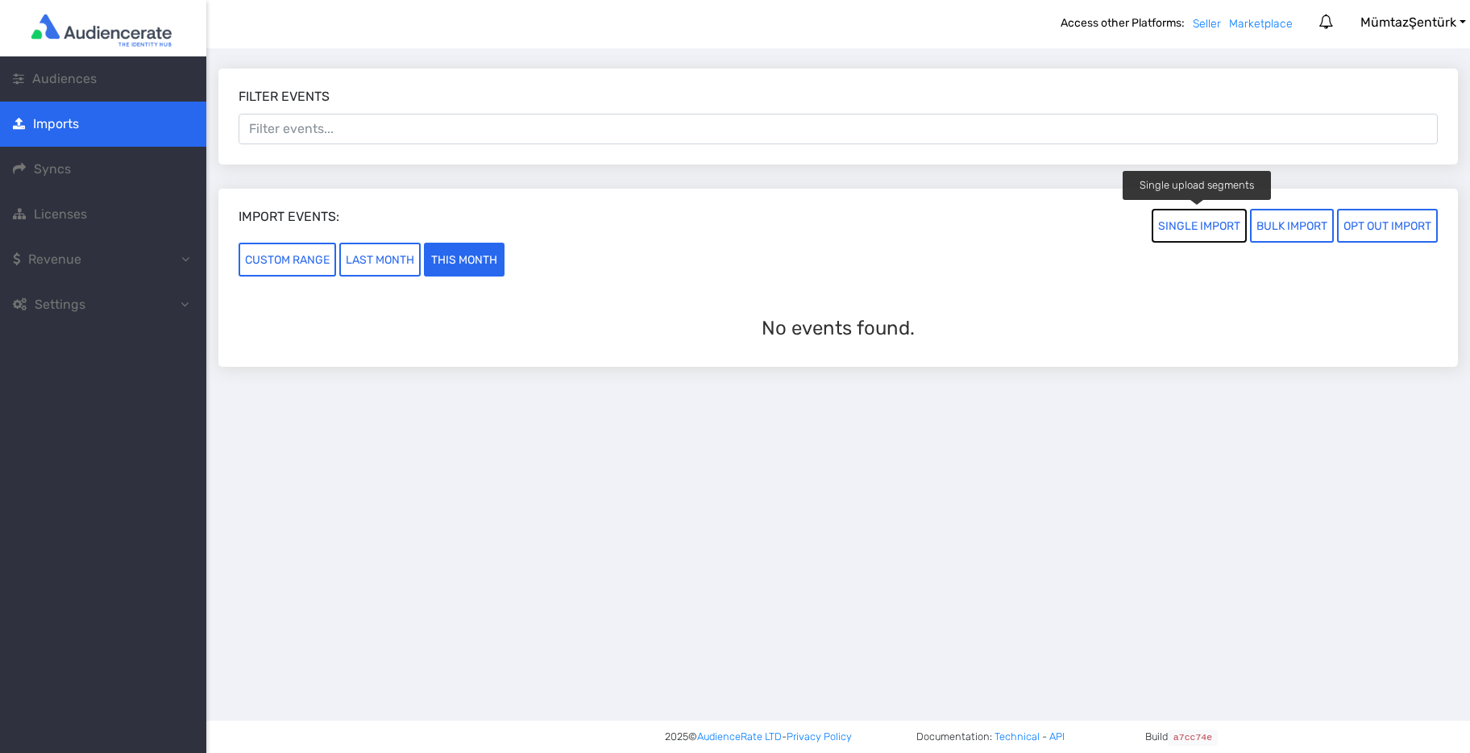
click at [1199, 225] on button "SINGLE IMPORT" at bounding box center [1198, 226] width 95 height 34
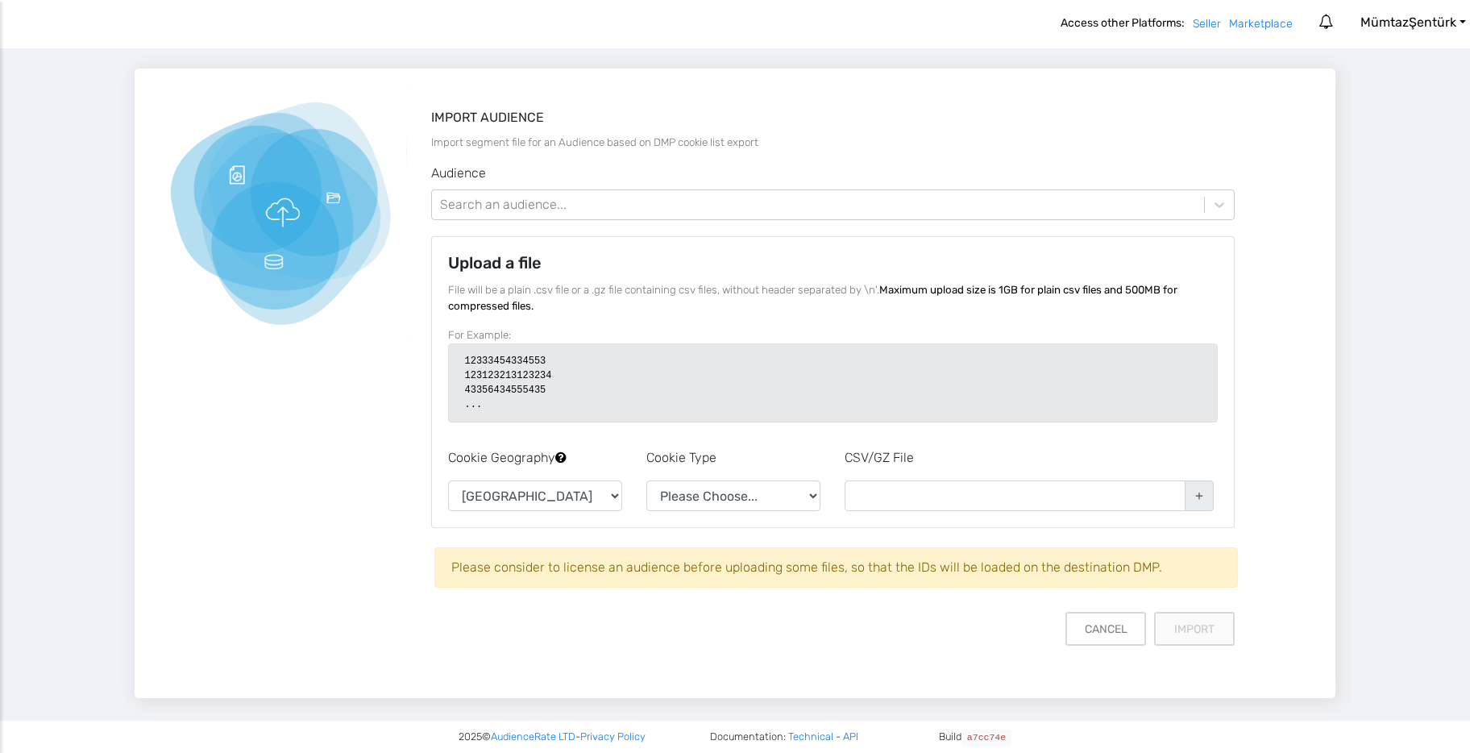
click at [469, 359] on code "12333454334553 123123213123234 43356434555435 ..." at bounding box center [508, 382] width 87 height 55
drag, startPoint x: 569, startPoint y: 366, endPoint x: 446, endPoint y: 363, distance: 122.5
click at [446, 363] on div "File will be a plain .csv file or a .gz file containing csv files, without head…" at bounding box center [833, 365] width 795 height 166
click at [566, 499] on select "United States Europe" at bounding box center [535, 495] width 174 height 31
select select "EU"
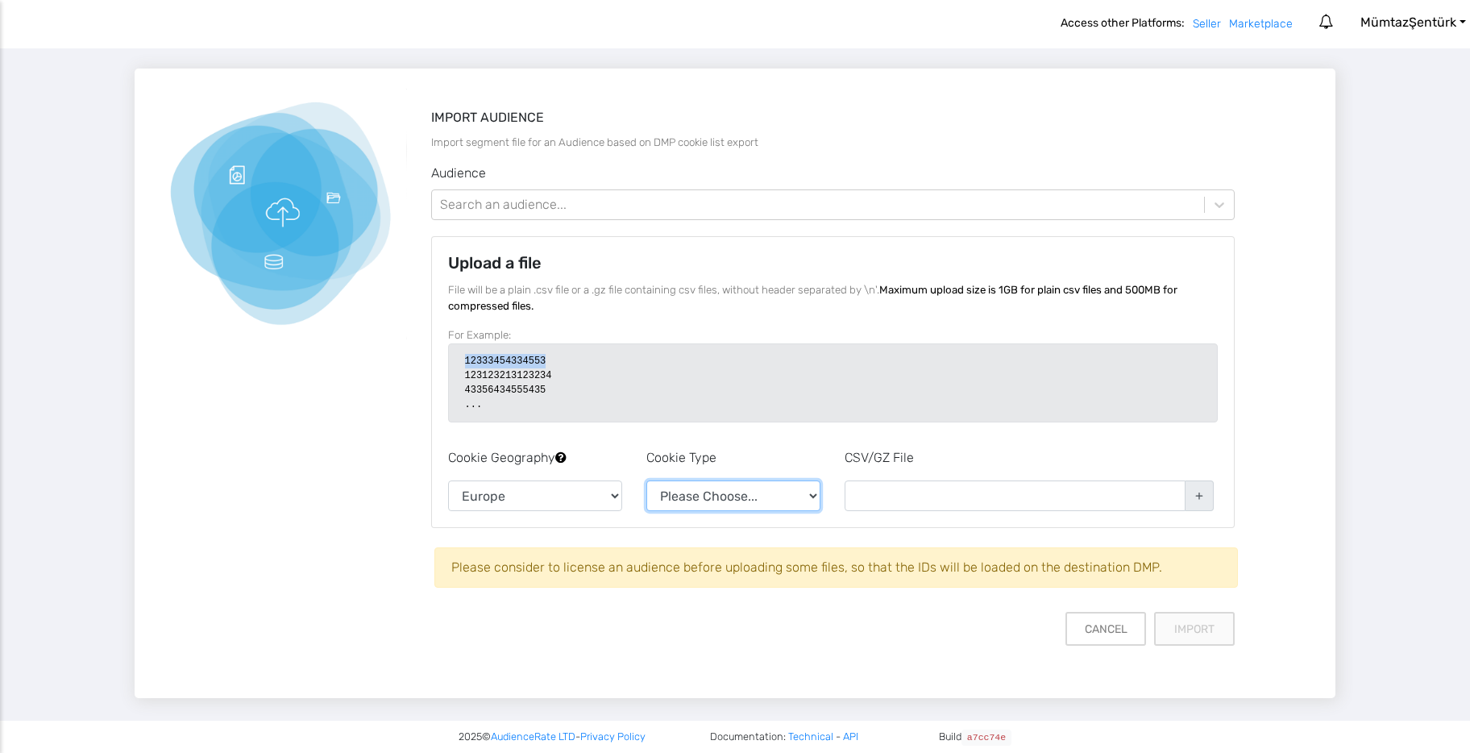
click at [672, 499] on select "Please Choose... AdForm Mobile Id Ip Address Audiencerate TDD ID5" at bounding box center [733, 495] width 174 height 31
select select "mobile"
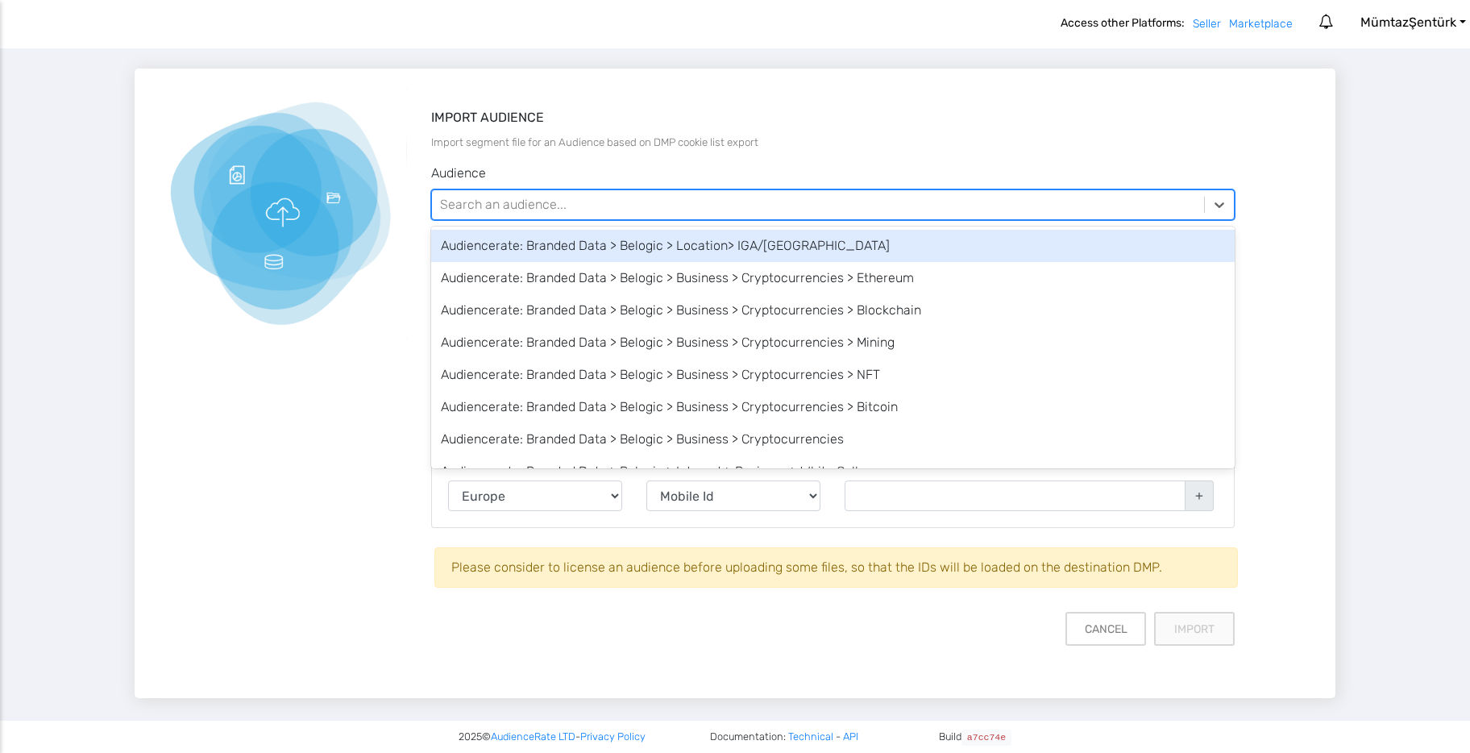
click at [621, 201] on div "Search an audience..." at bounding box center [818, 204] width 773 height 29
click at [612, 252] on div "Audiencerate: Branded Data > Belogic > Location> IGA/Istanbul New Airport" at bounding box center [833, 246] width 804 height 32
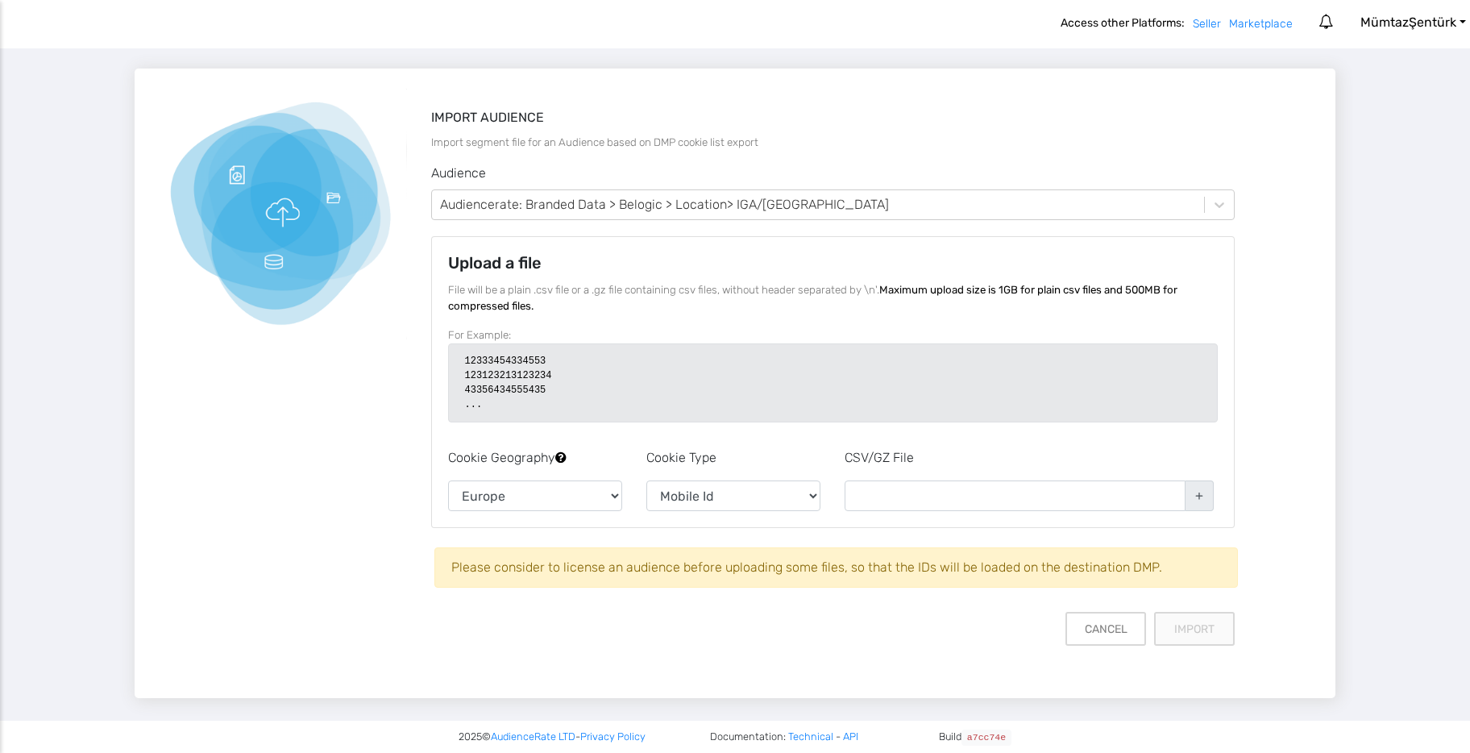
click at [1198, 493] on input "file" at bounding box center [1028, 492] width 369 height 24
type input "C:\fakepath\Devices.csv"
click at [1193, 628] on button "Import" at bounding box center [1194, 629] width 81 height 34
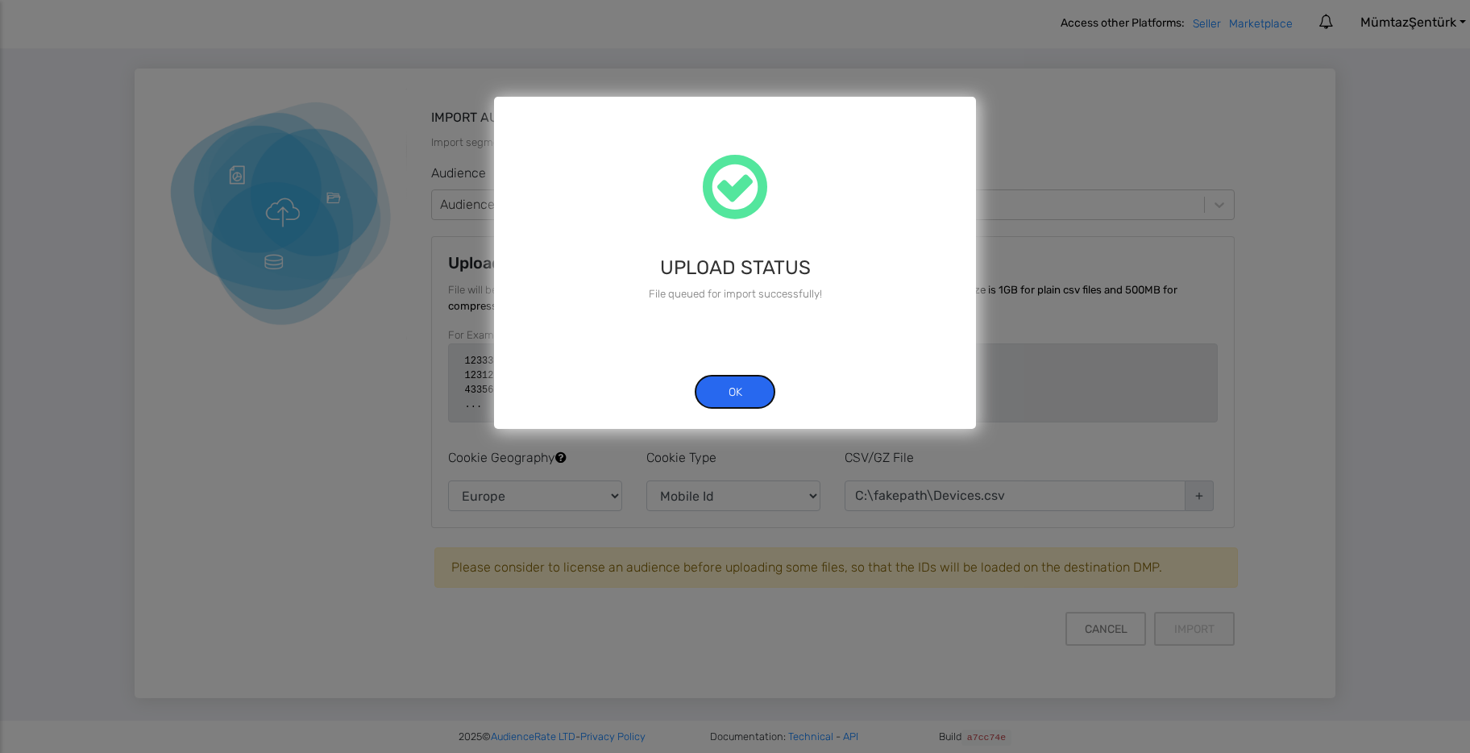
click at [733, 392] on button "ok" at bounding box center [735, 392] width 81 height 34
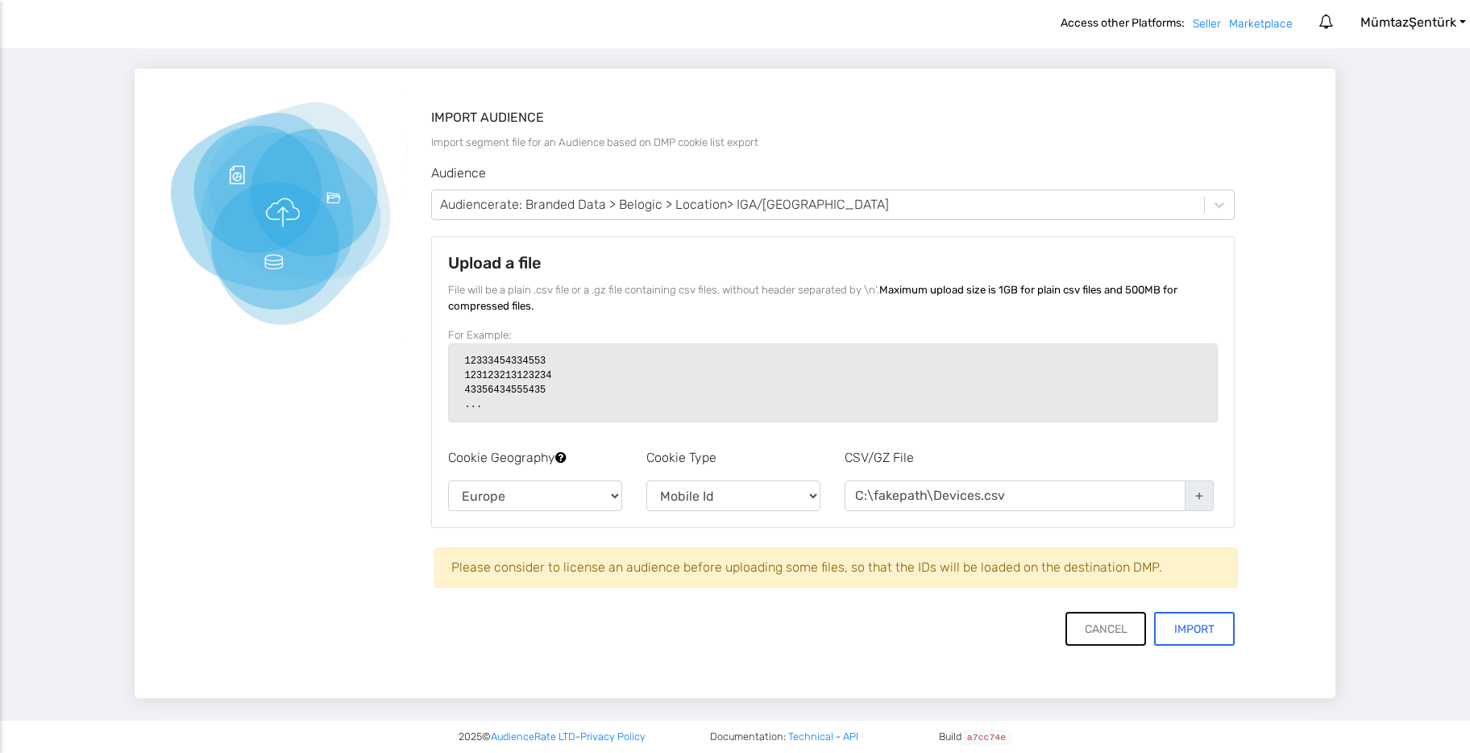
click at [1107, 634] on button "Cancel" at bounding box center [1105, 629] width 81 height 34
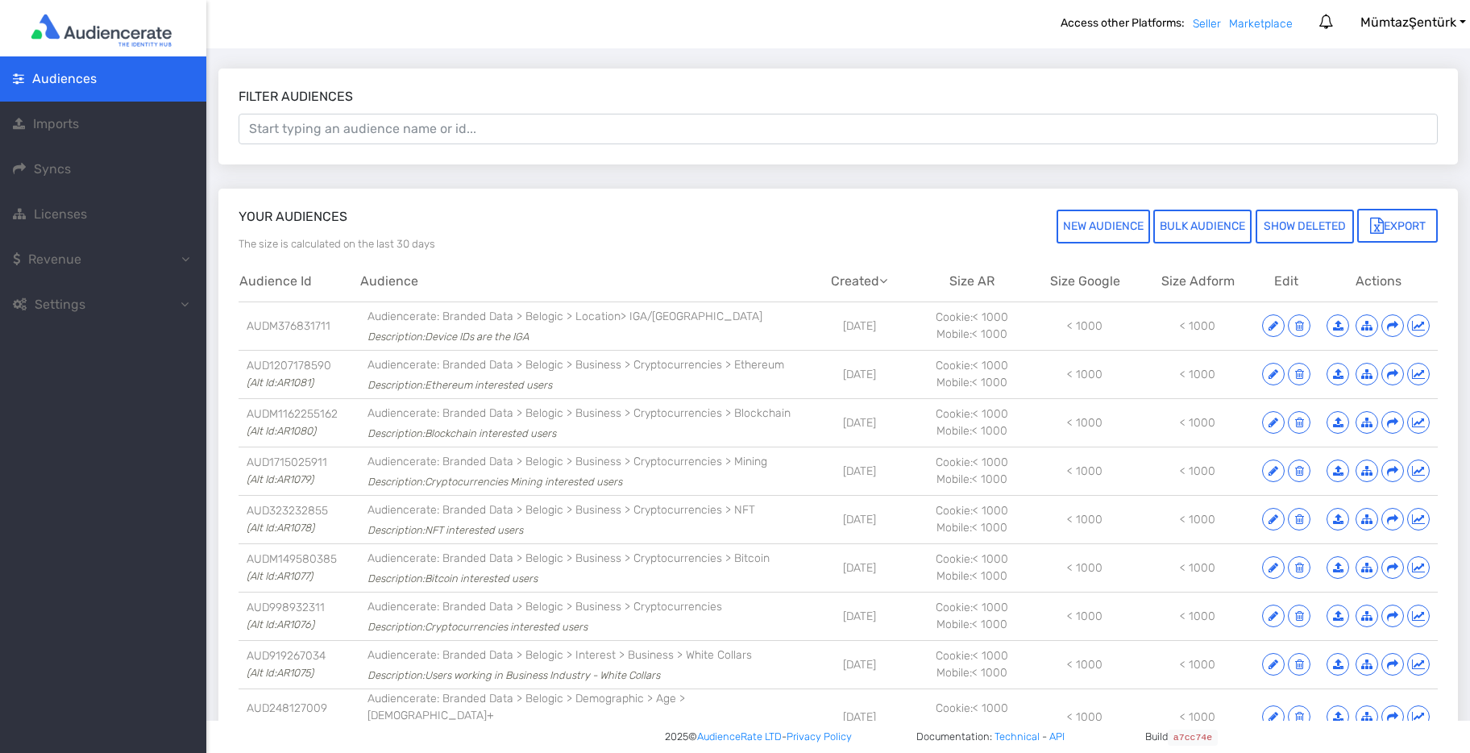
click at [73, 126] on span "Imports" at bounding box center [56, 123] width 46 height 15
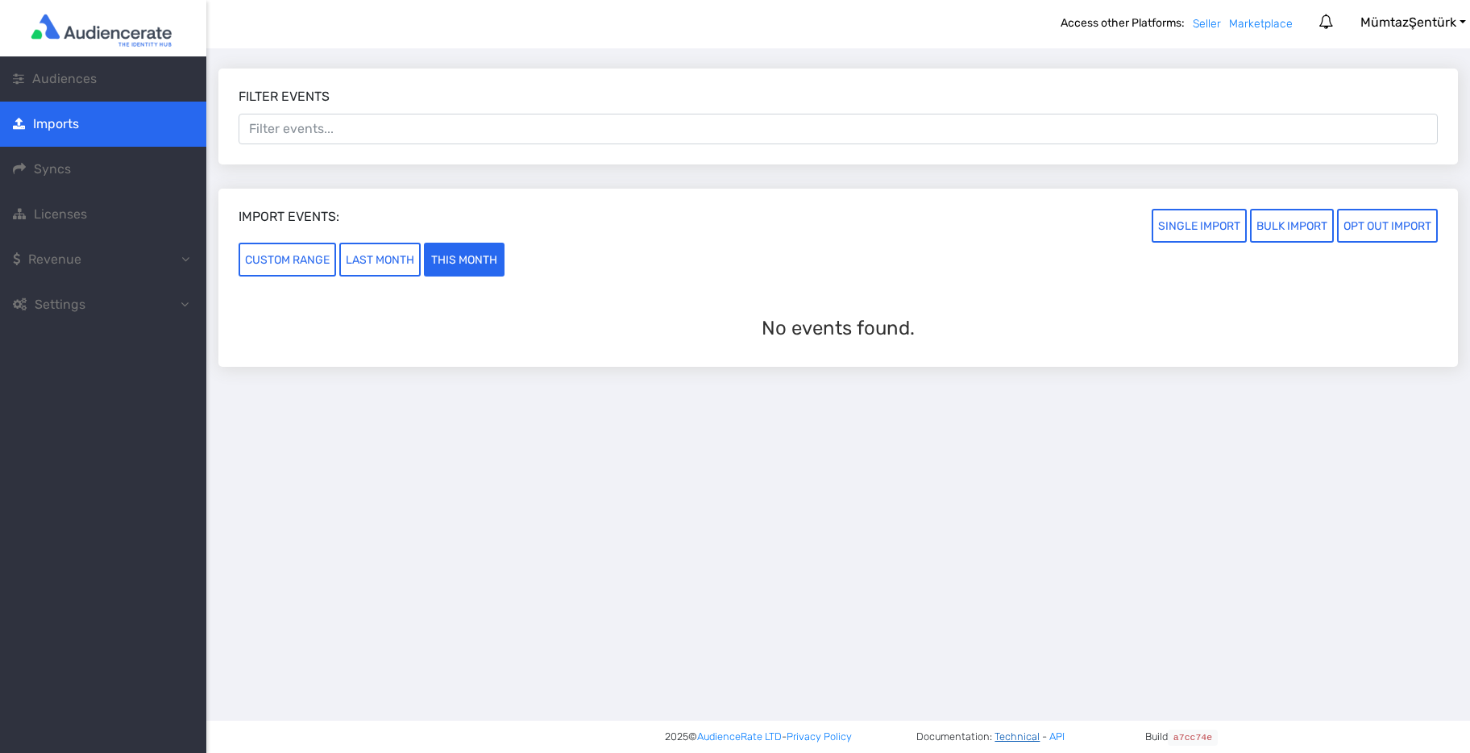
click at [1023, 736] on link "Technical" at bounding box center [1016, 736] width 45 height 12
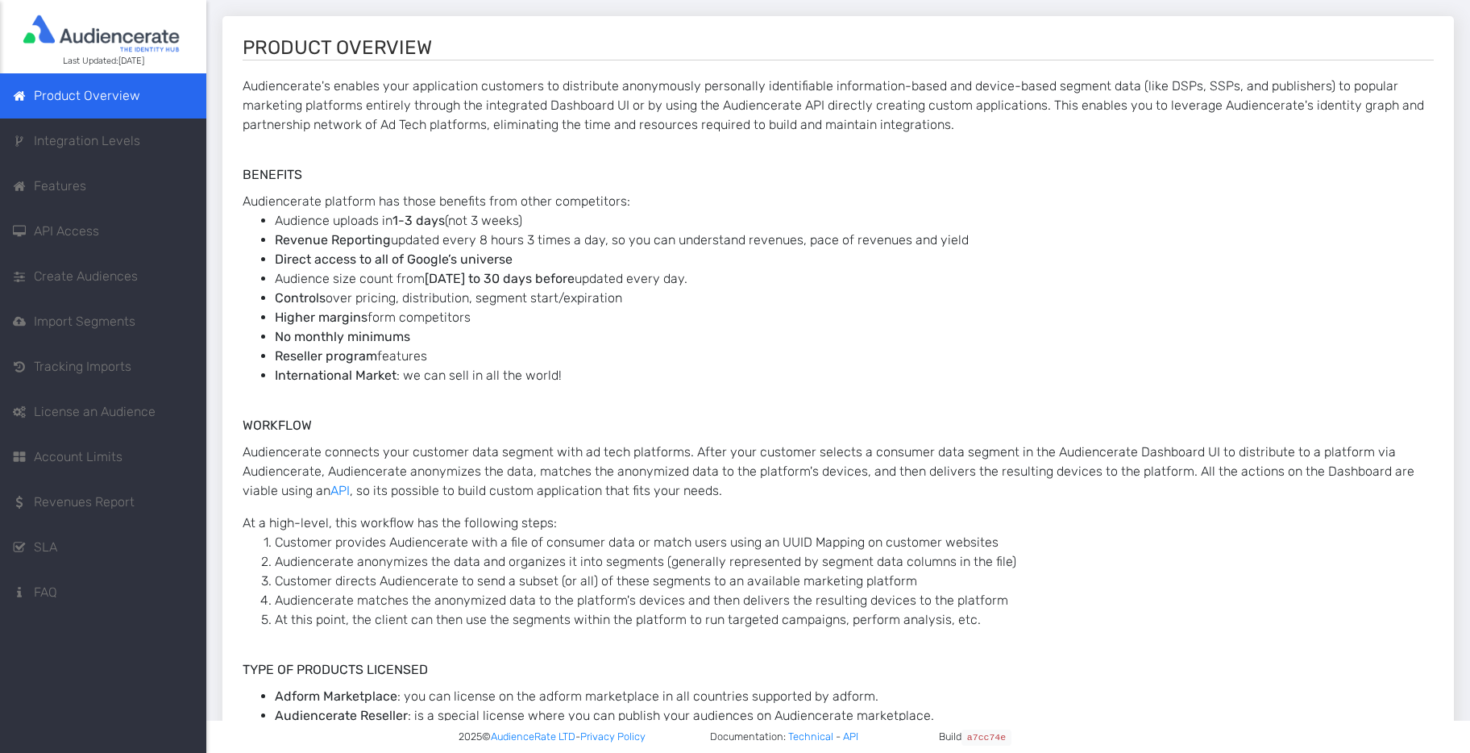
click at [56, 193] on span "Features" at bounding box center [60, 185] width 52 height 19
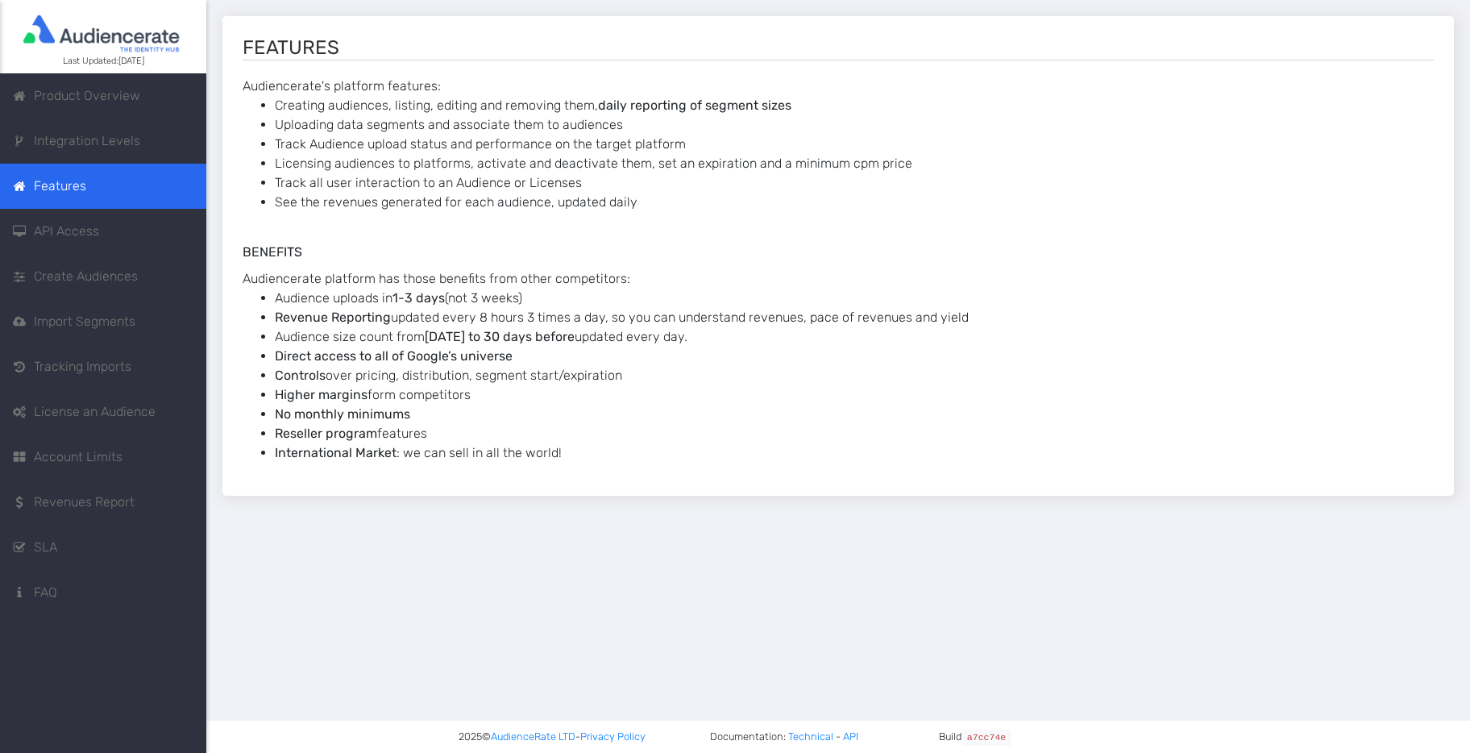
click at [53, 232] on span "API Access" at bounding box center [66, 231] width 65 height 19
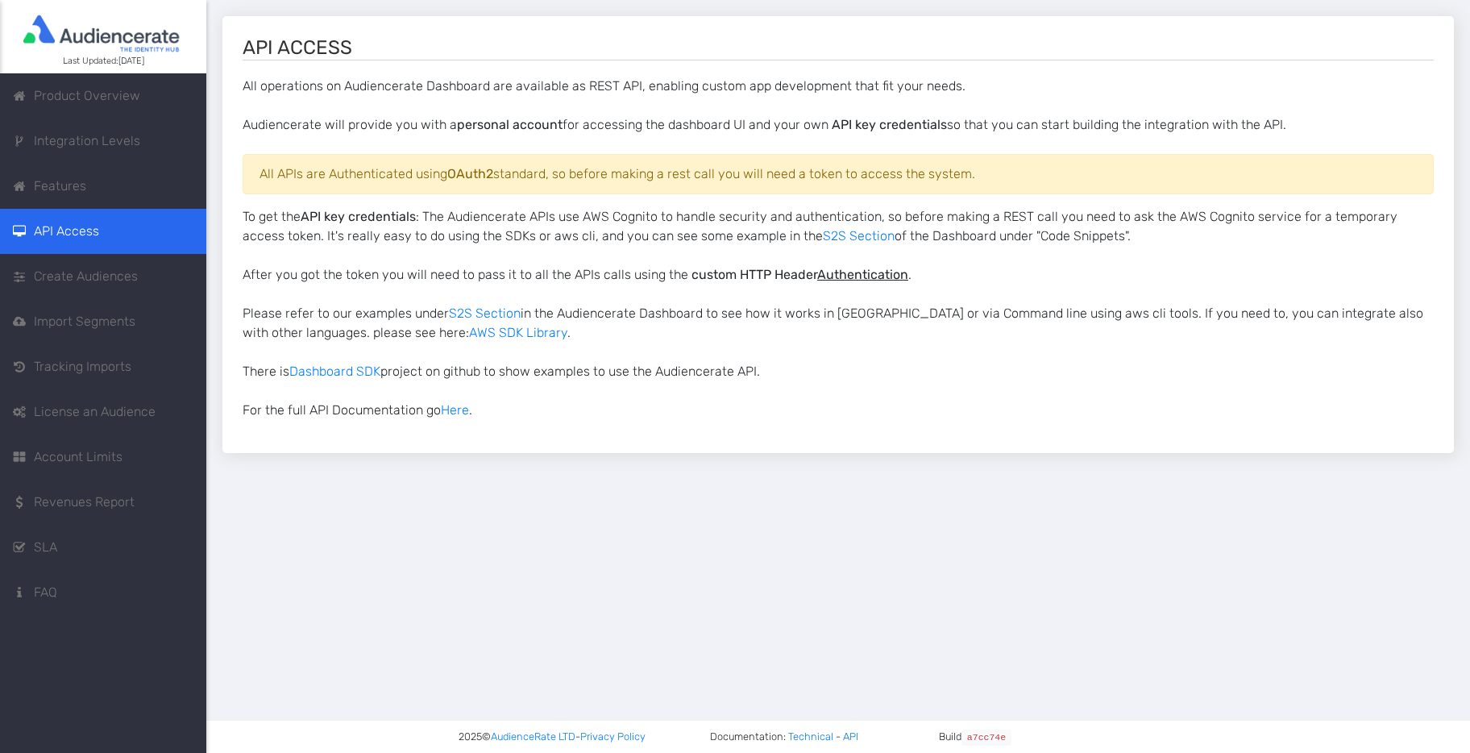
click at [52, 273] on span "Create Audiences" at bounding box center [86, 276] width 104 height 19
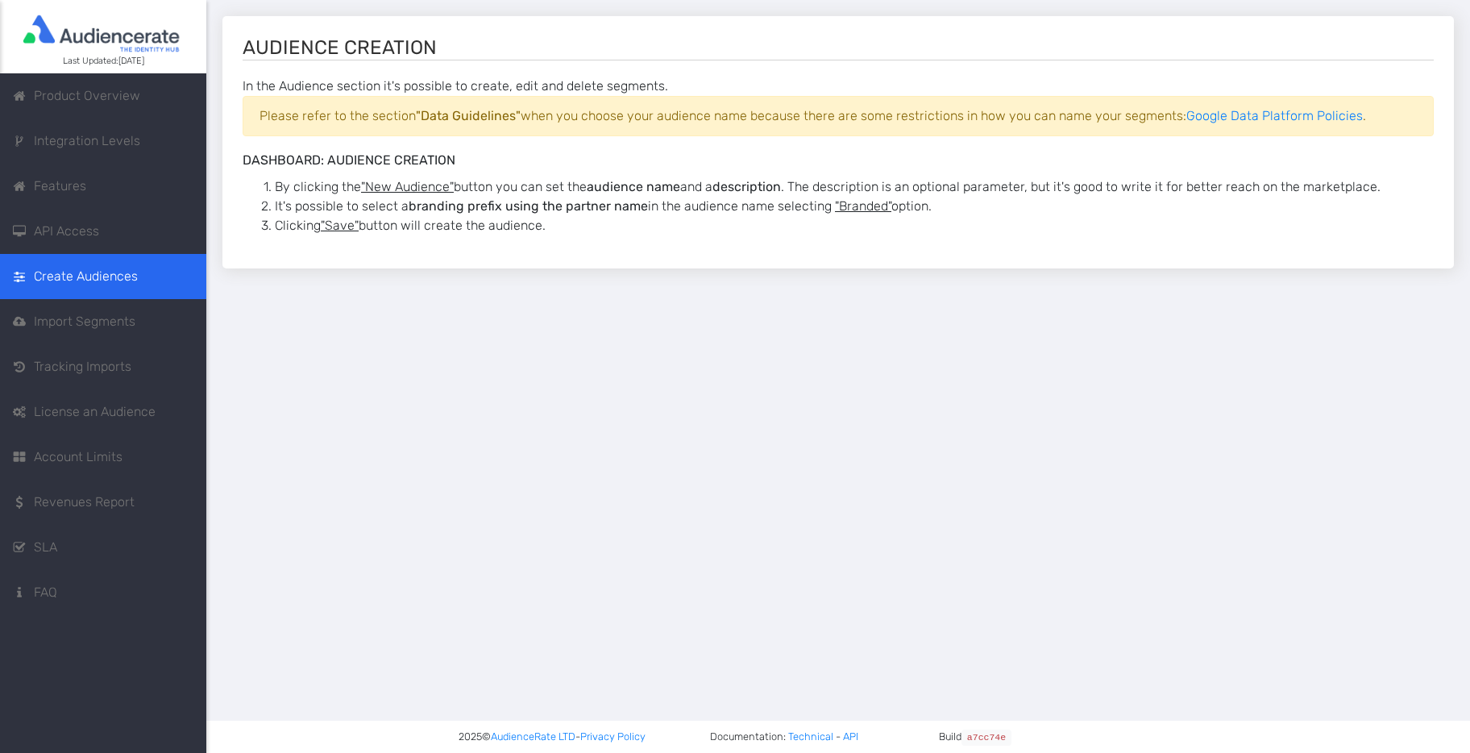
click at [60, 322] on span "Import Segments" at bounding box center [85, 321] width 102 height 19
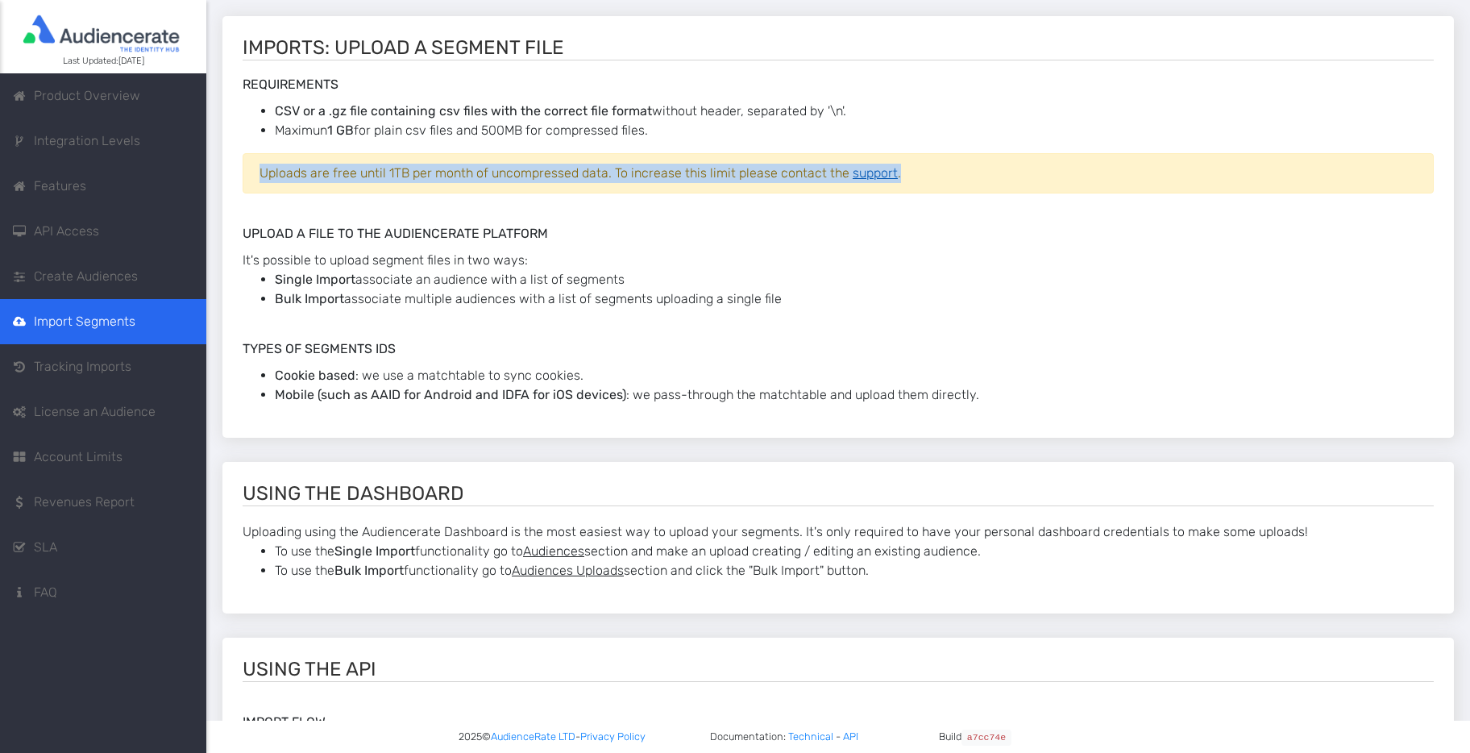
drag, startPoint x: 262, startPoint y: 172, endPoint x: 883, endPoint y: 170, distance: 621.3
click at [896, 169] on div "Uploads are free until 1TB per month of uncompressed data. To increase this lim…" at bounding box center [838, 173] width 1191 height 40
click at [65, 367] on span "Tracking Imports" at bounding box center [83, 366] width 98 height 19
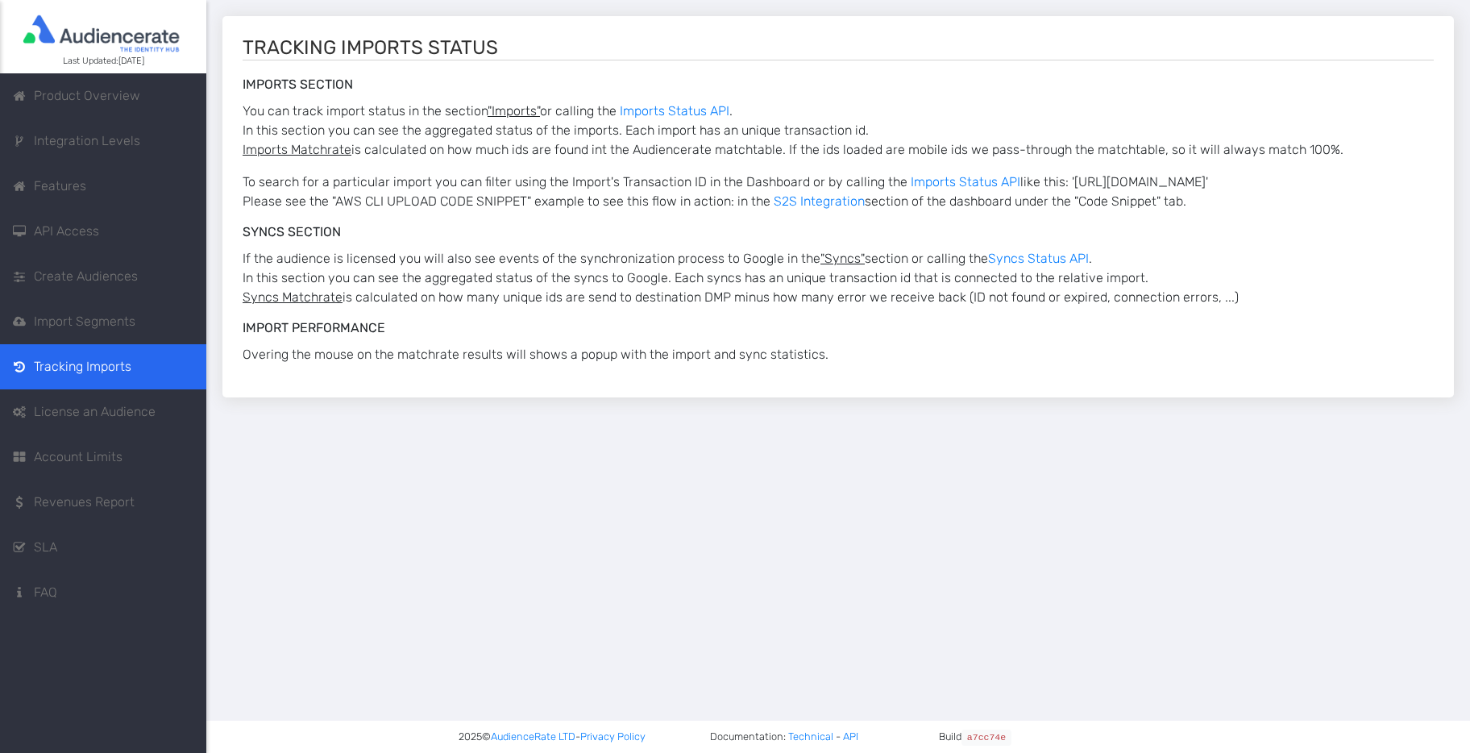
click at [63, 405] on span "License an Audience" at bounding box center [95, 411] width 122 height 19
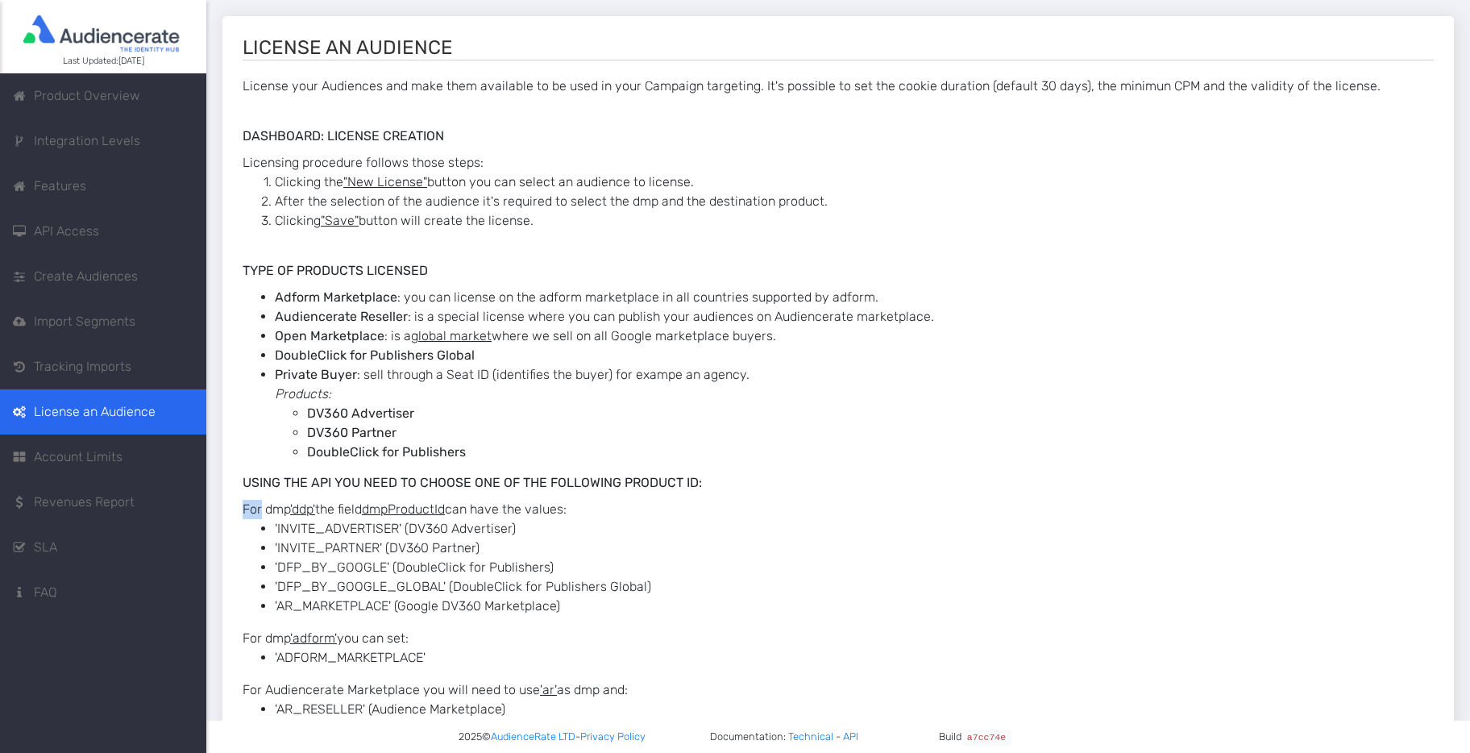
drag, startPoint x: 243, startPoint y: 508, endPoint x: 260, endPoint y: 508, distance: 16.9
click at [260, 508] on span "Using the API you need to choose one of the following product id: For dmp 'ddp'…" at bounding box center [838, 597] width 1191 height 244
